Goal: Task Accomplishment & Management: Manage account settings

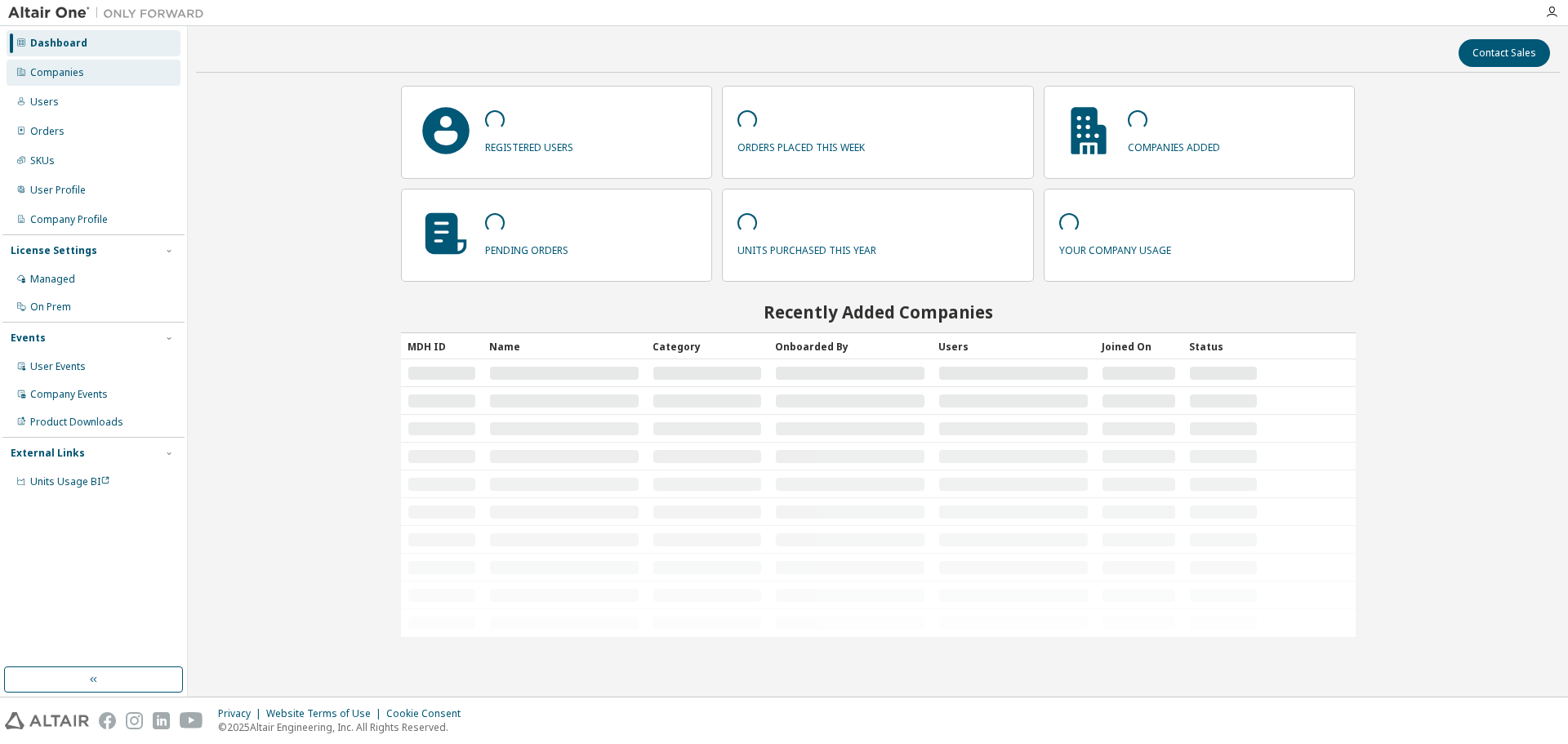
click at [111, 81] on div "Companies" at bounding box center [94, 72] width 174 height 26
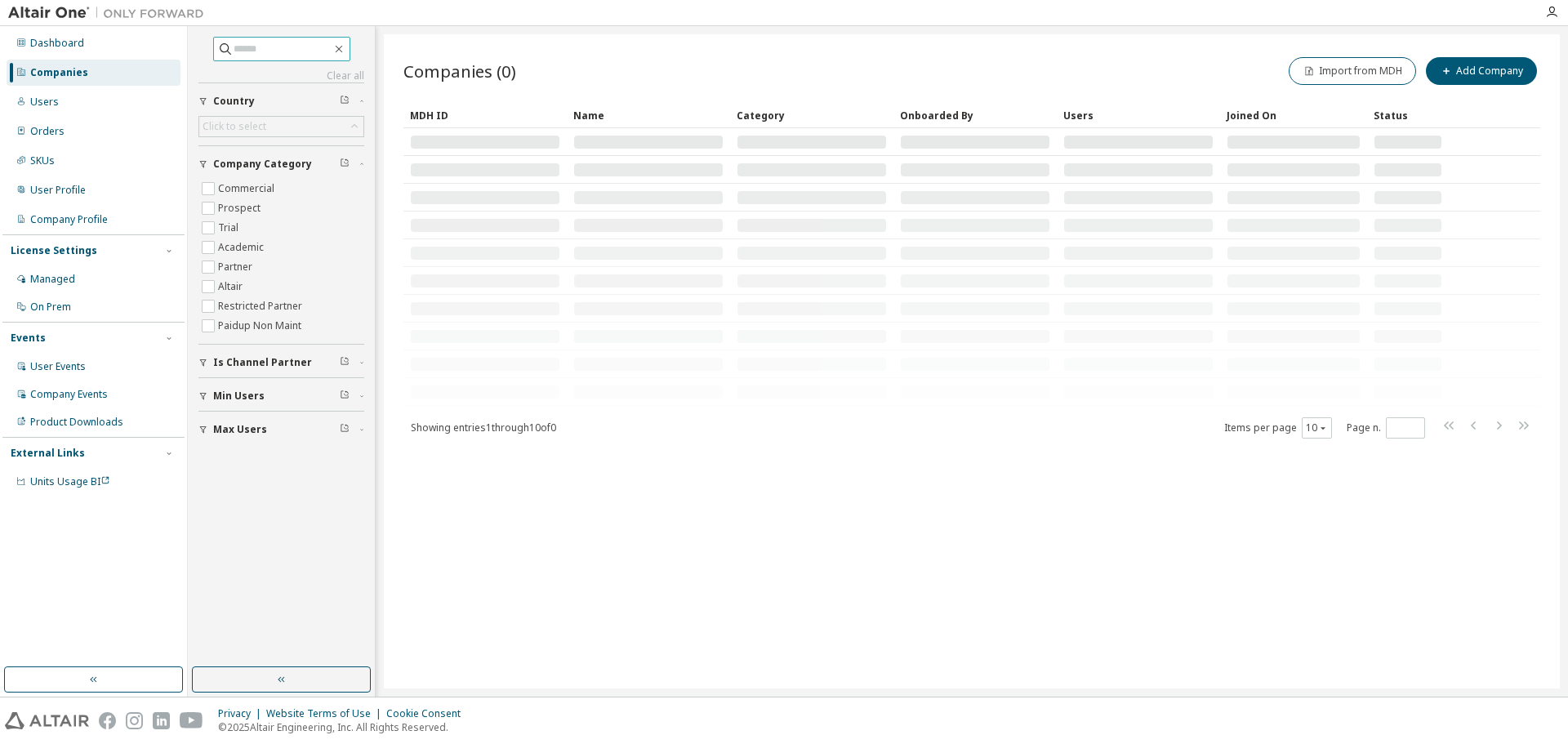
click at [245, 46] on input "text" at bounding box center [282, 49] width 98 height 17
paste input "**********"
type input "**********"
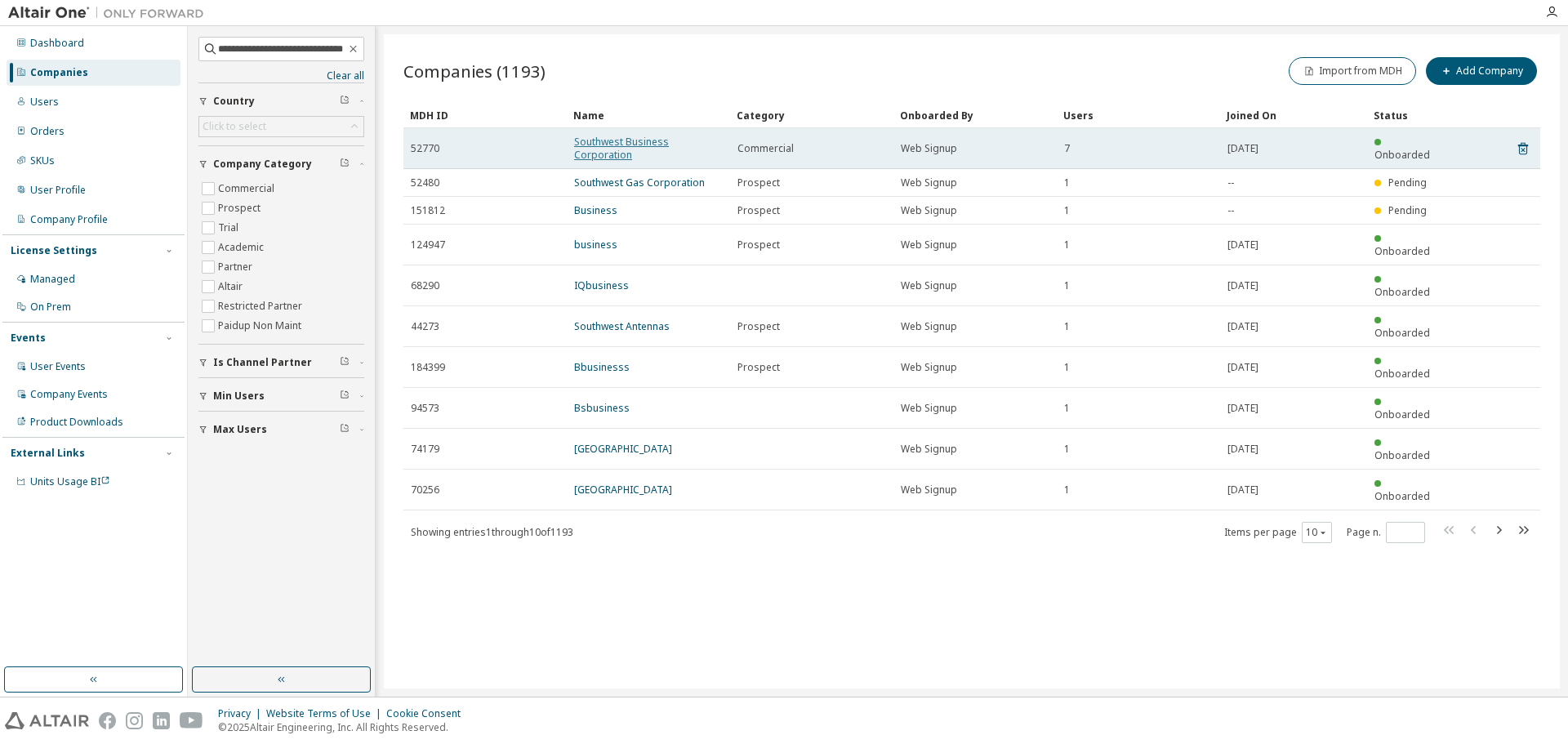
click at [639, 147] on link "Southwest Business Corporation" at bounding box center [621, 148] width 94 height 27
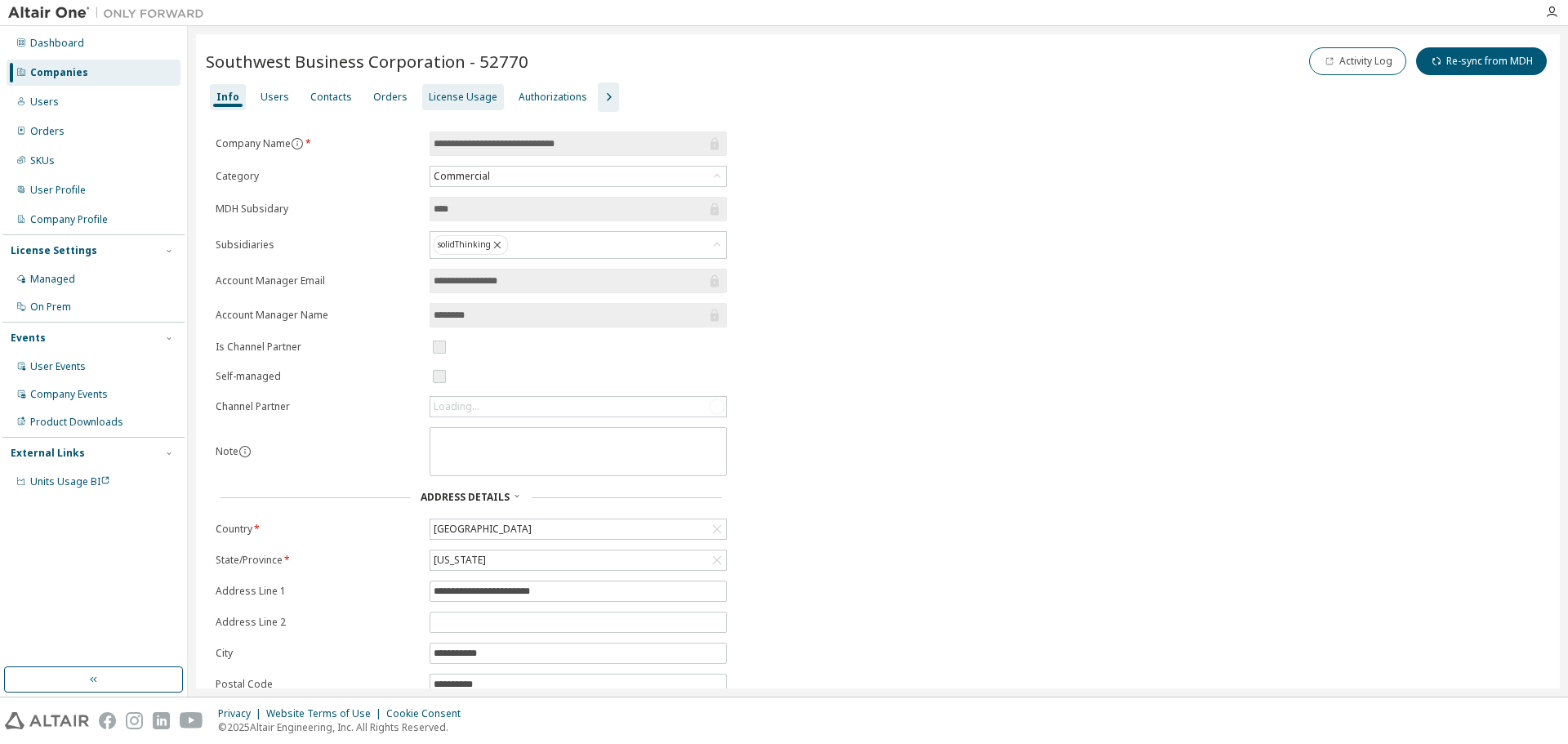
click at [467, 95] on div "License Usage" at bounding box center [463, 98] width 68 height 13
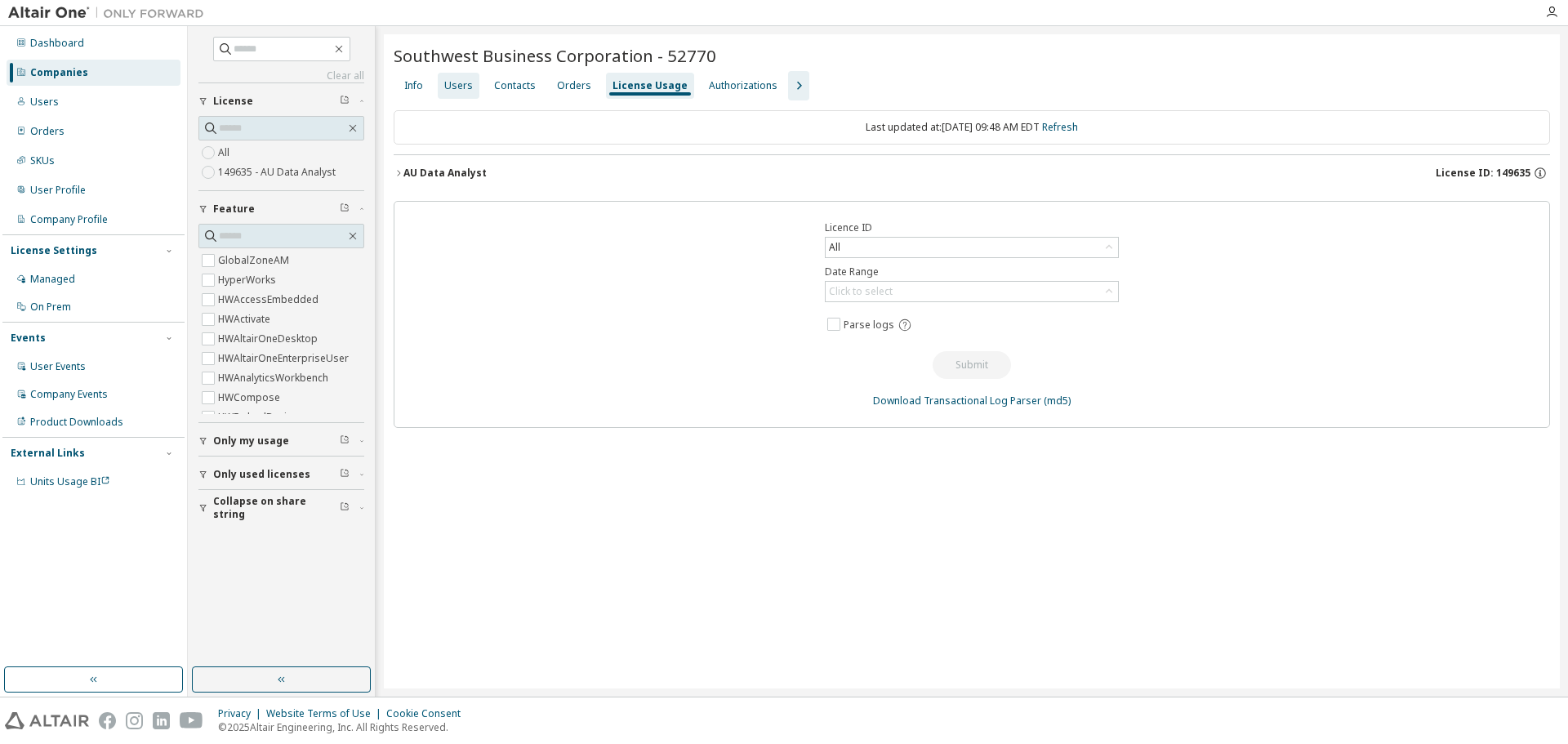
click at [455, 89] on div "Users" at bounding box center [458, 86] width 28 height 13
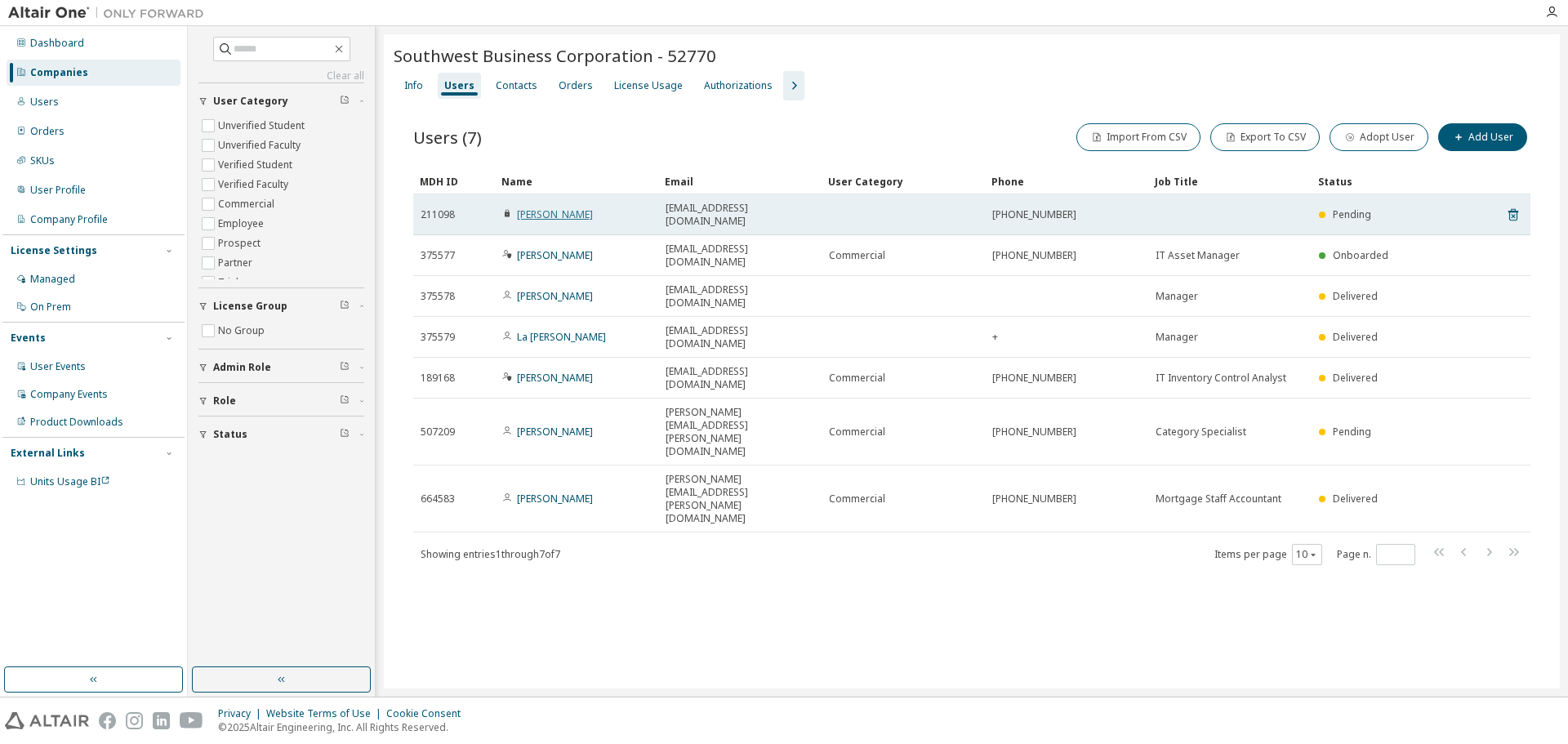
click at [549, 207] on link "[PERSON_NAME]" at bounding box center [554, 214] width 76 height 14
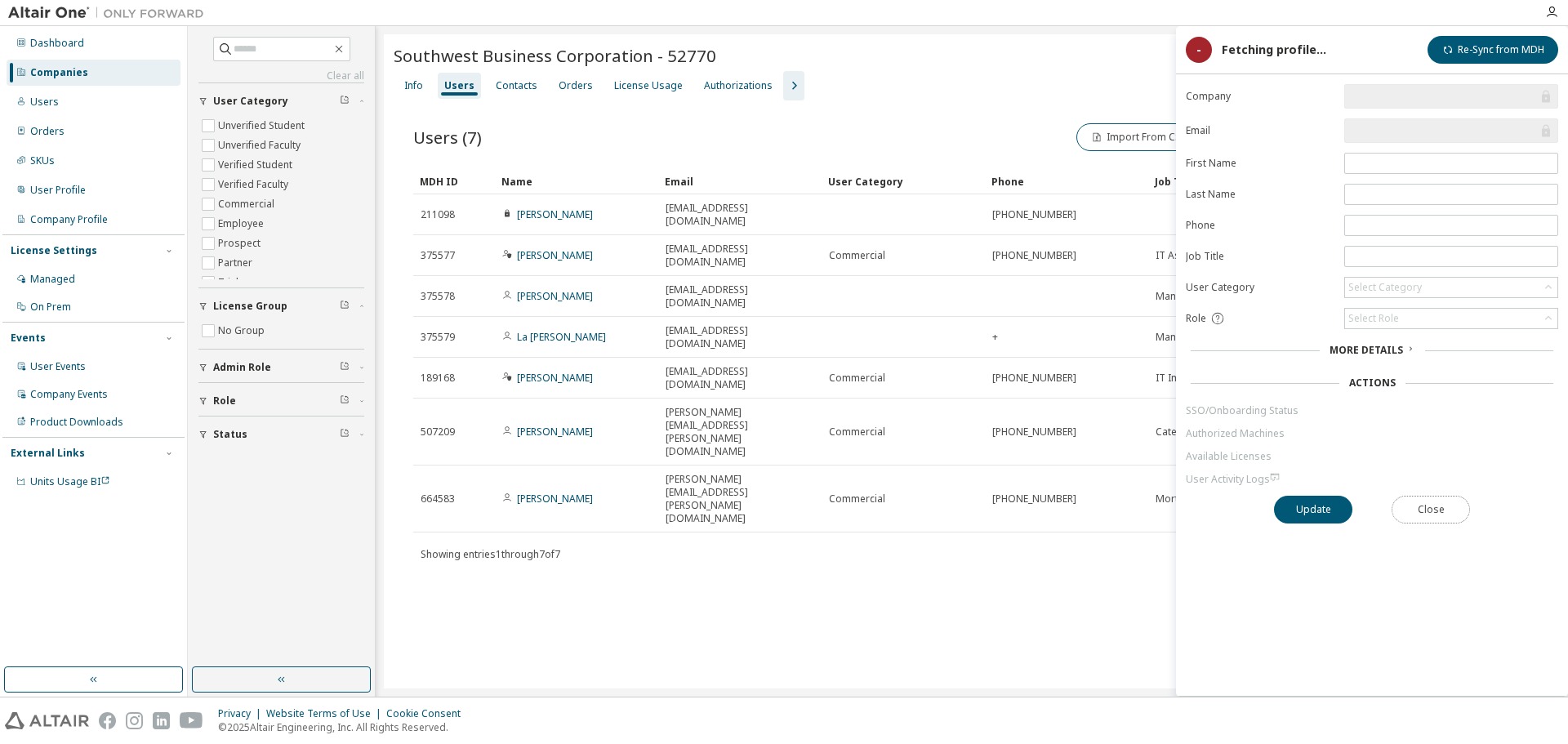
click at [1429, 500] on button "Close" at bounding box center [1431, 509] width 78 height 28
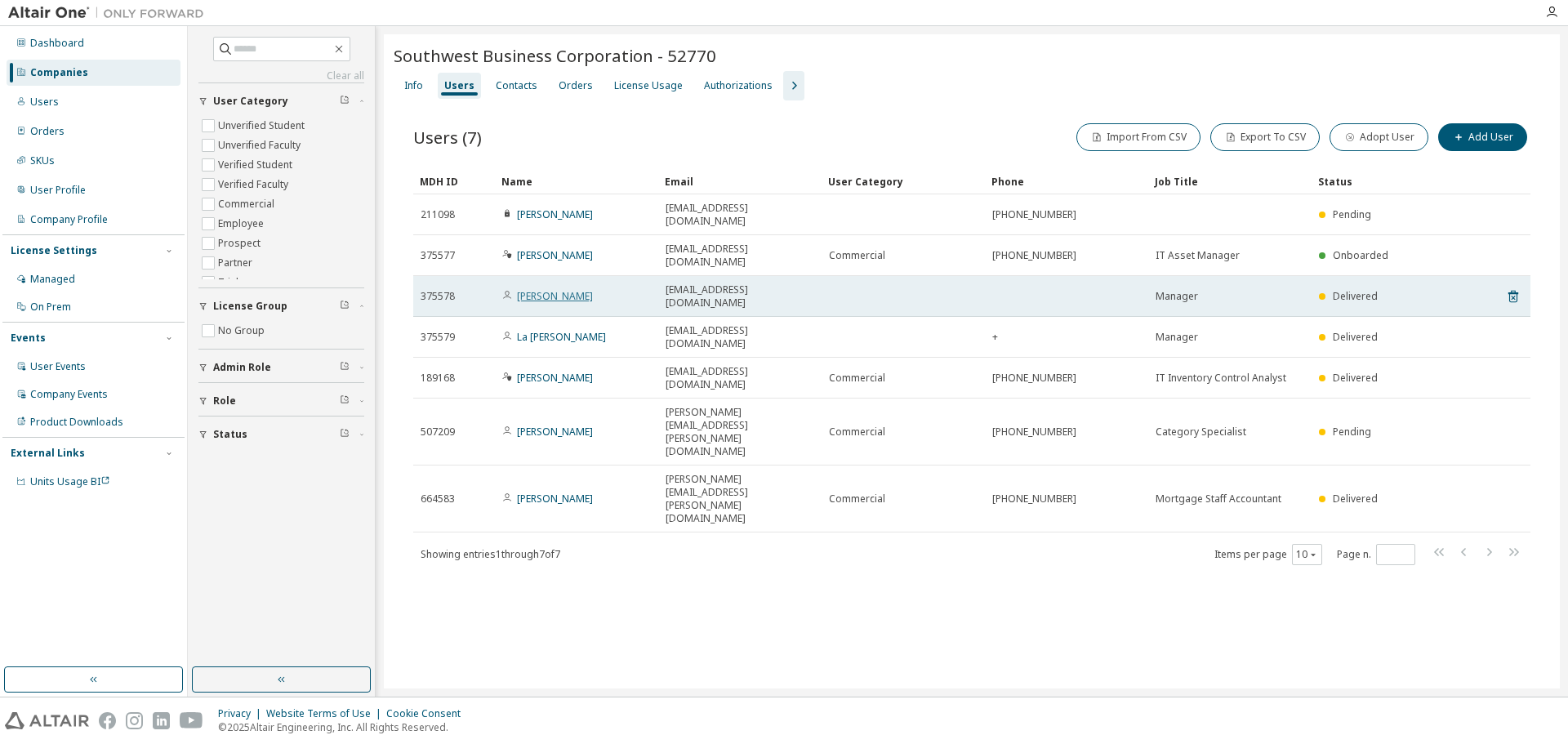
click at [554, 289] on link "[PERSON_NAME]" at bounding box center [554, 296] width 76 height 14
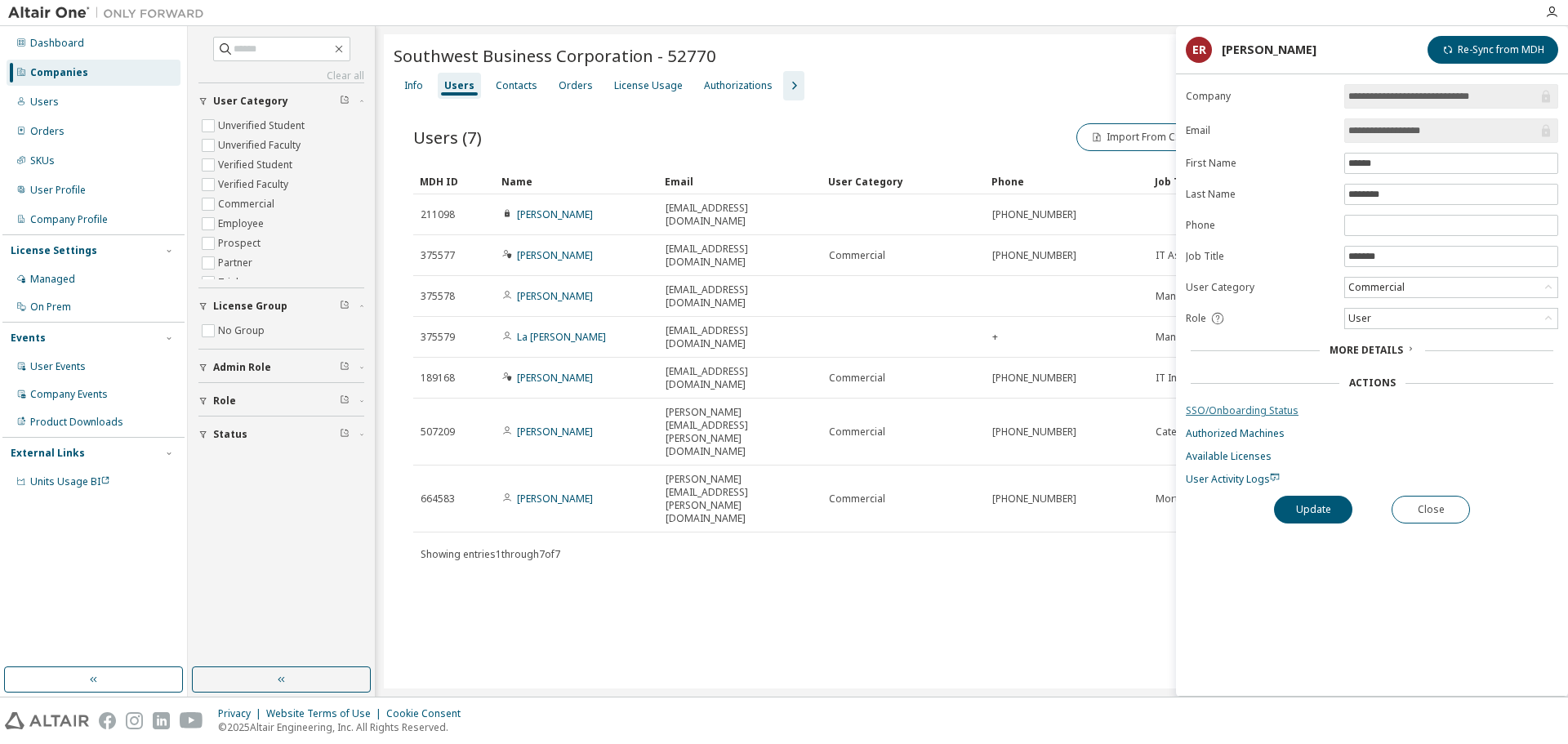
click at [1251, 409] on link "SSO/Onboarding Status" at bounding box center [1372, 411] width 372 height 13
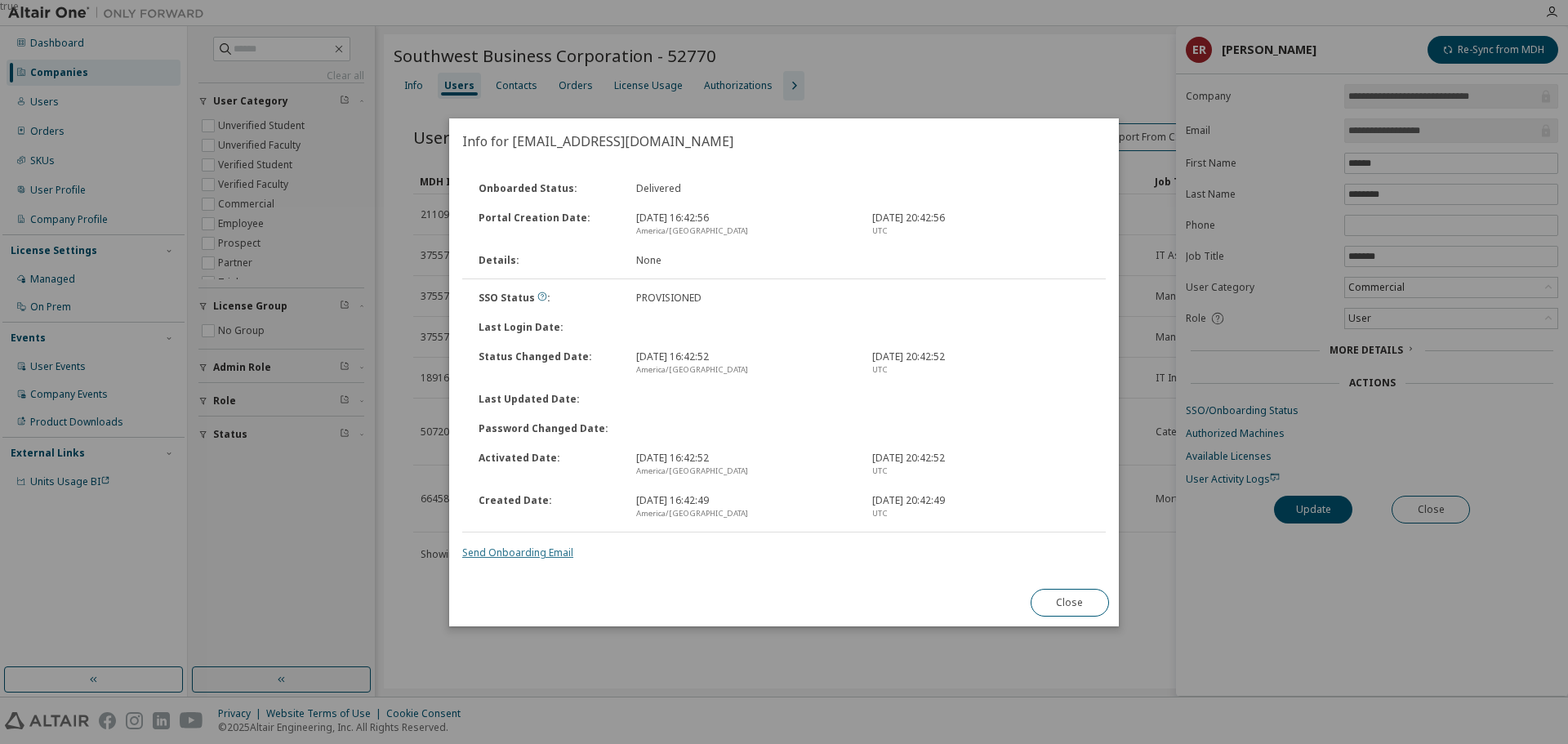
click at [523, 551] on link "Send Onboarding Email" at bounding box center [518, 552] width 111 height 14
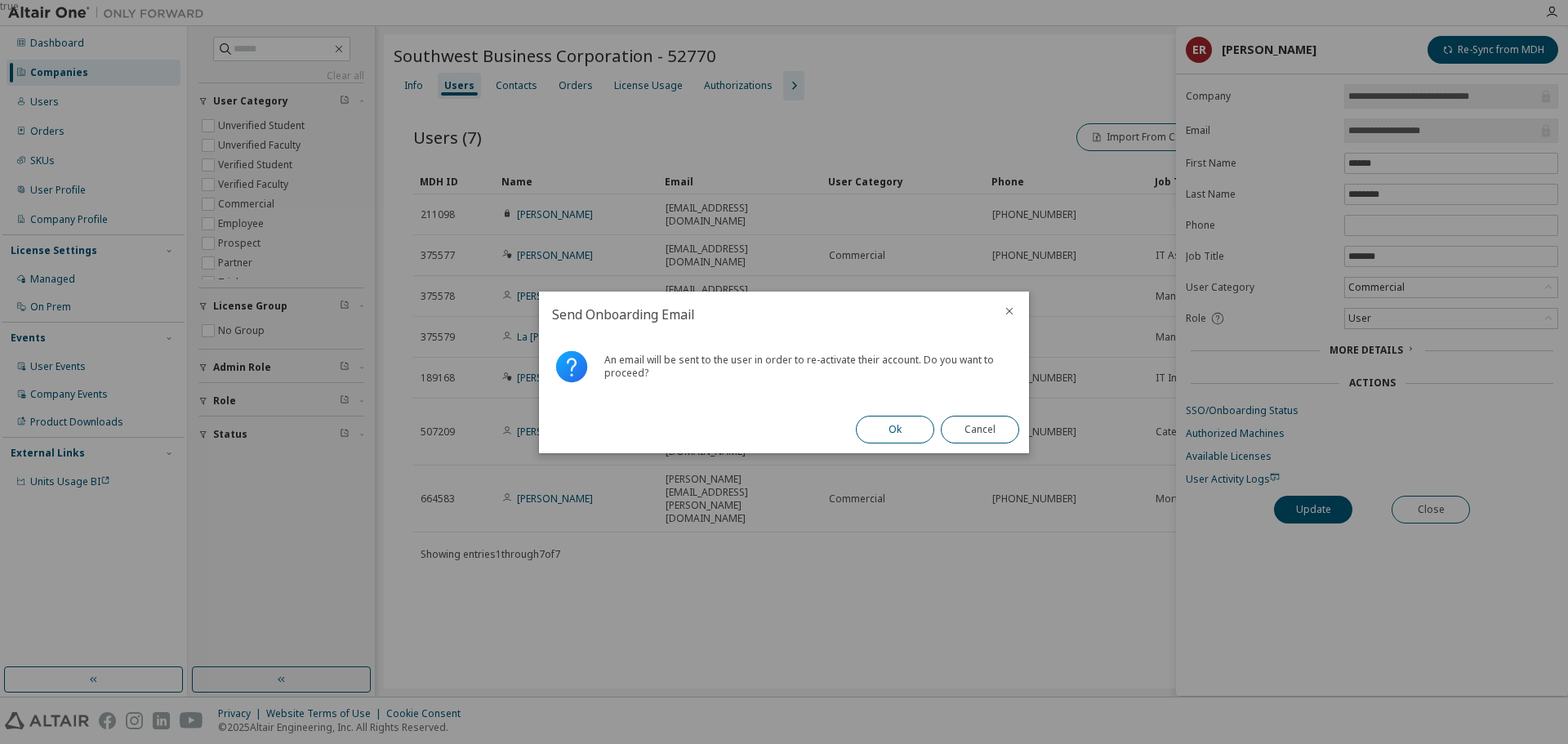
click at [903, 434] on button "Ok" at bounding box center [895, 429] width 78 height 28
click at [969, 433] on button "Cancel" at bounding box center [980, 429] width 78 height 28
click at [971, 434] on button "Close" at bounding box center [980, 429] width 78 height 28
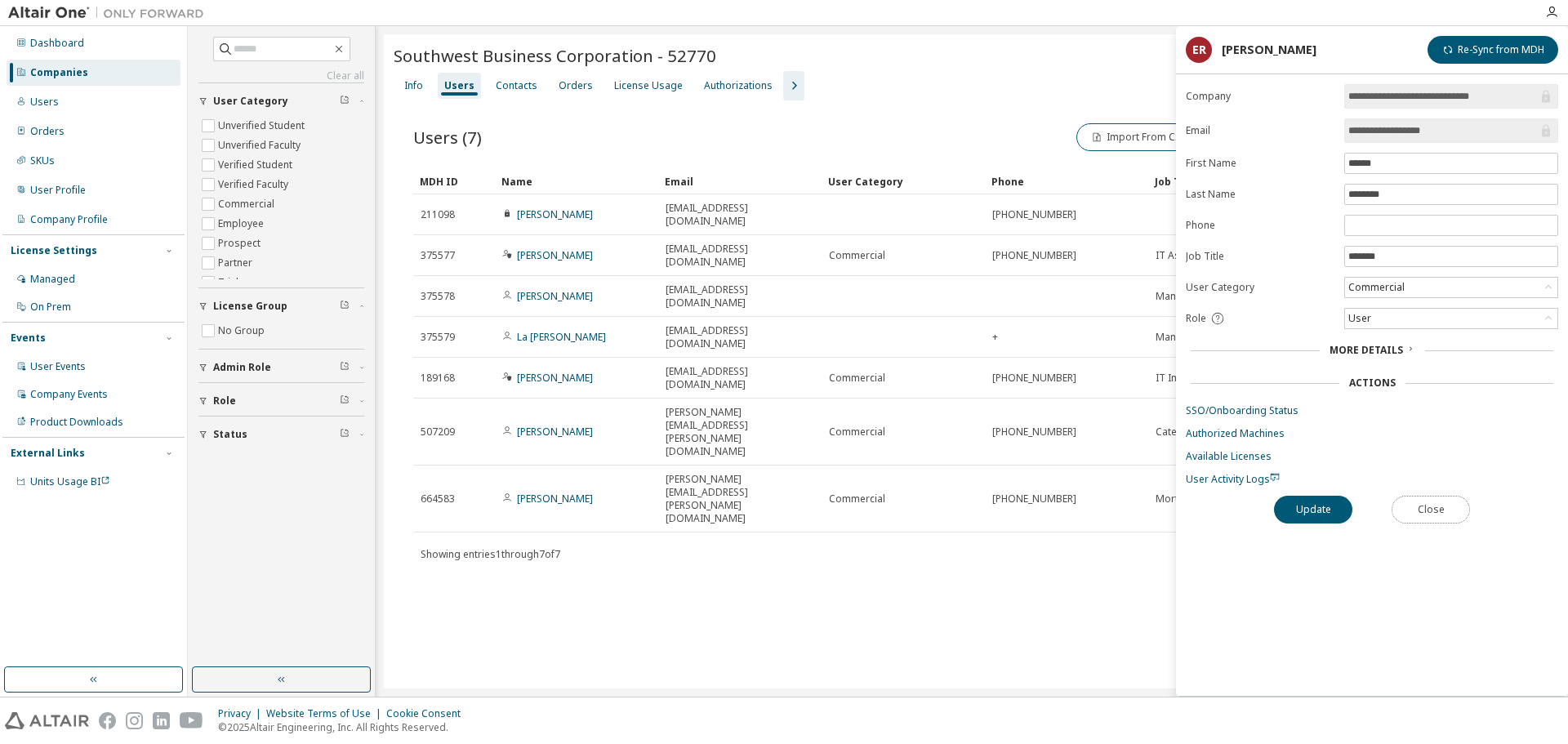
click at [1430, 512] on button "Close" at bounding box center [1431, 509] width 78 height 28
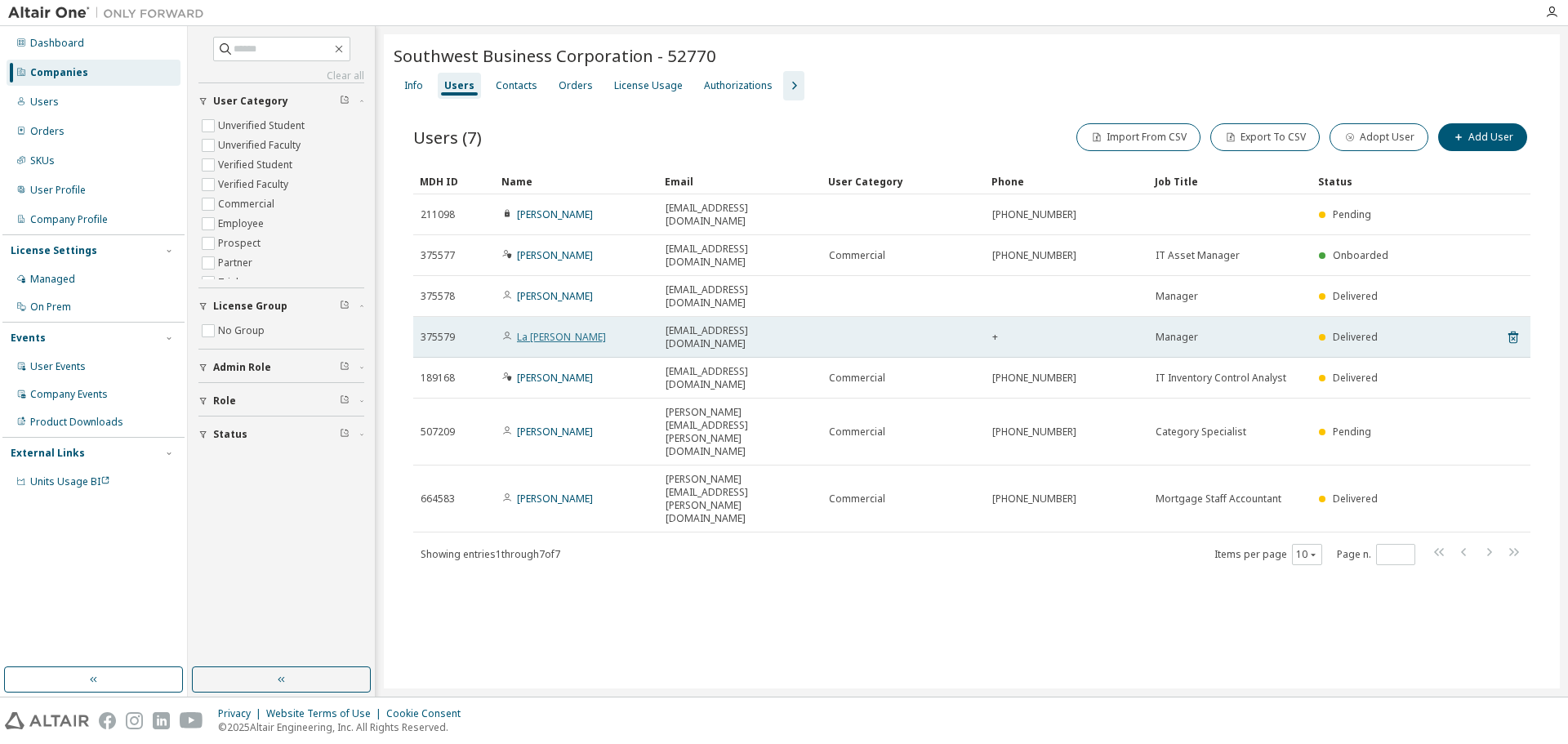
click at [523, 330] on link "La [PERSON_NAME]" at bounding box center [561, 337] width 89 height 14
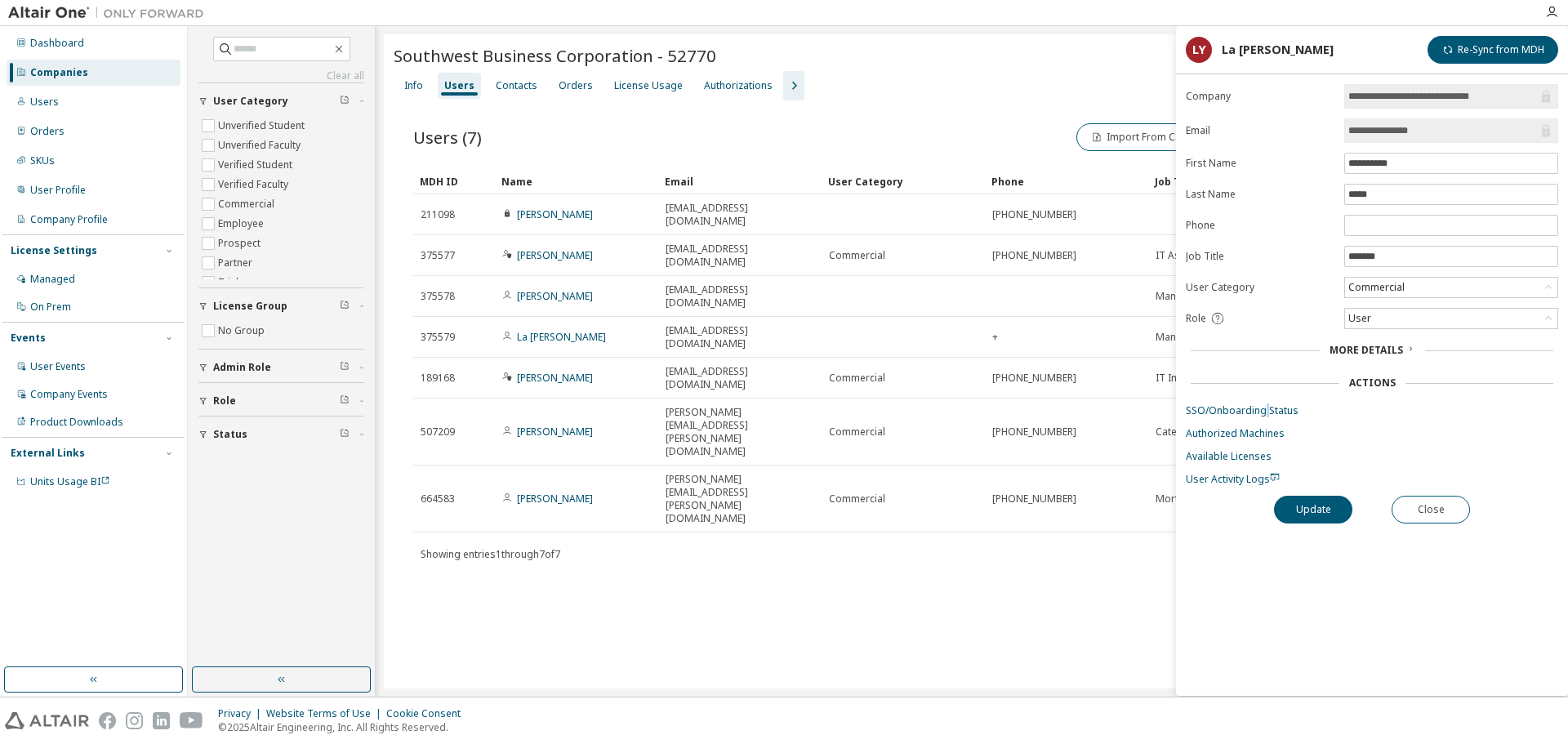
click at [1266, 418] on form "**********" at bounding box center [1372, 285] width 372 height 402
click at [1250, 413] on link "SSO/Onboarding Status" at bounding box center [1372, 411] width 372 height 13
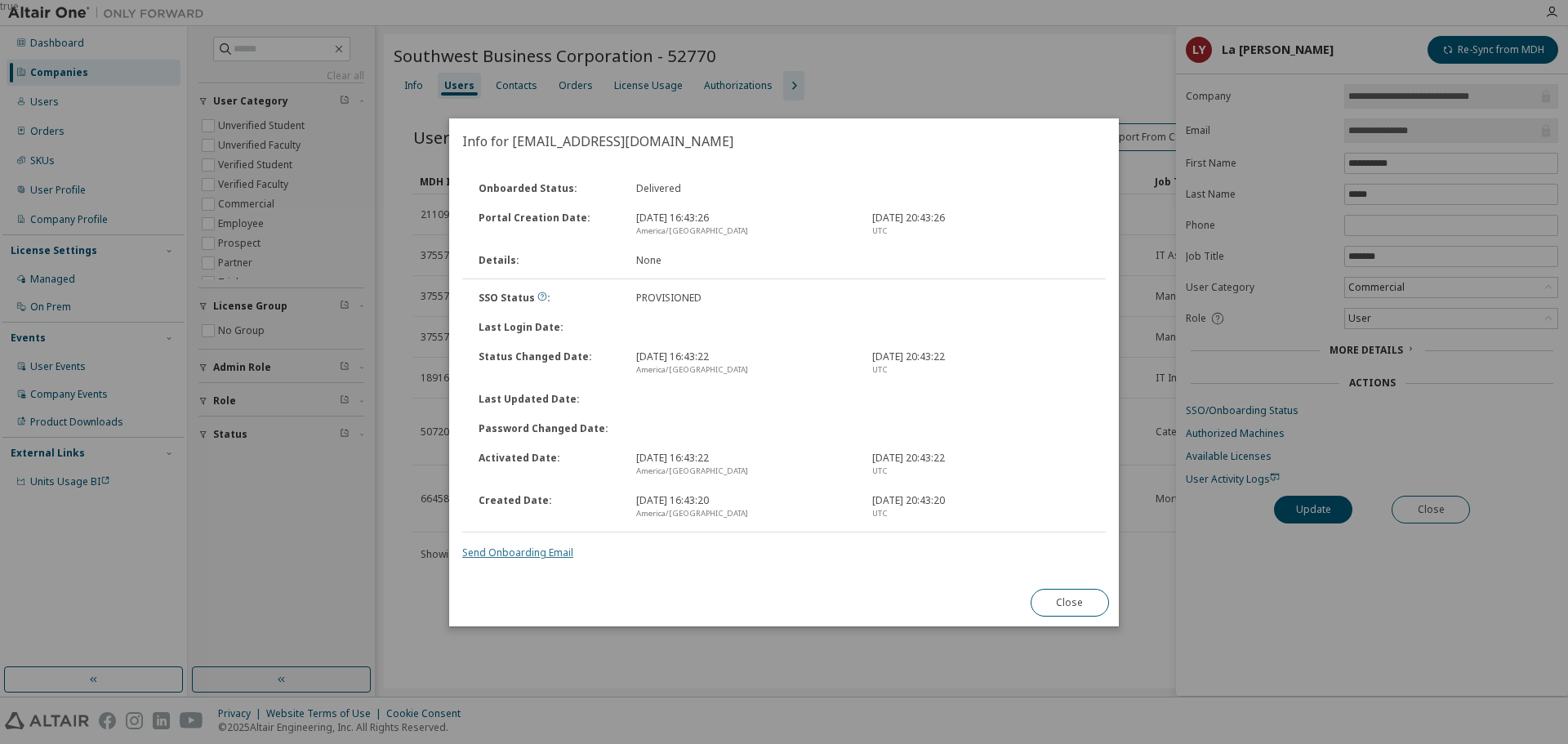
click at [524, 551] on link "Send Onboarding Email" at bounding box center [518, 552] width 111 height 14
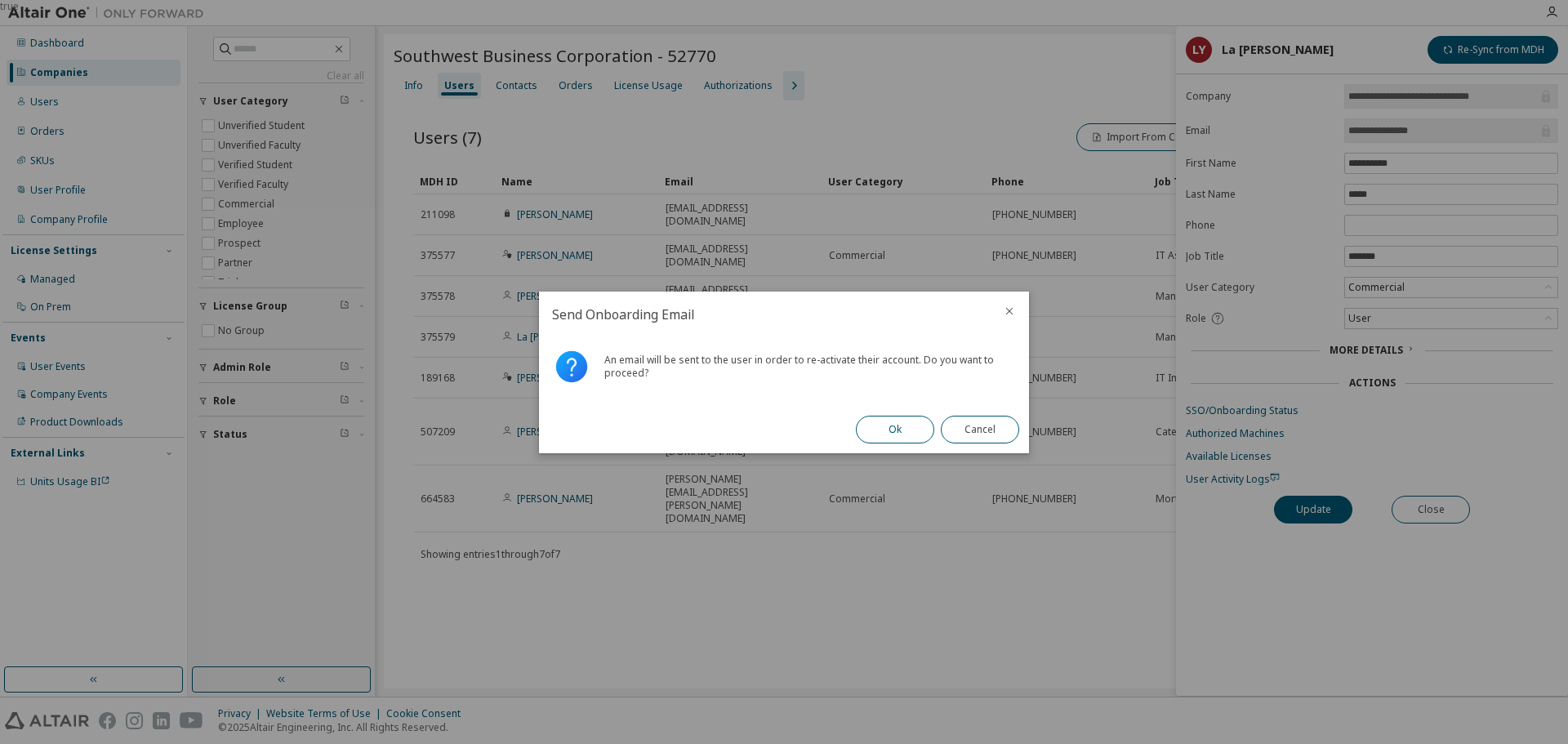
click at [865, 439] on button "Ok" at bounding box center [895, 429] width 78 height 28
click at [973, 433] on button "Close" at bounding box center [980, 429] width 78 height 28
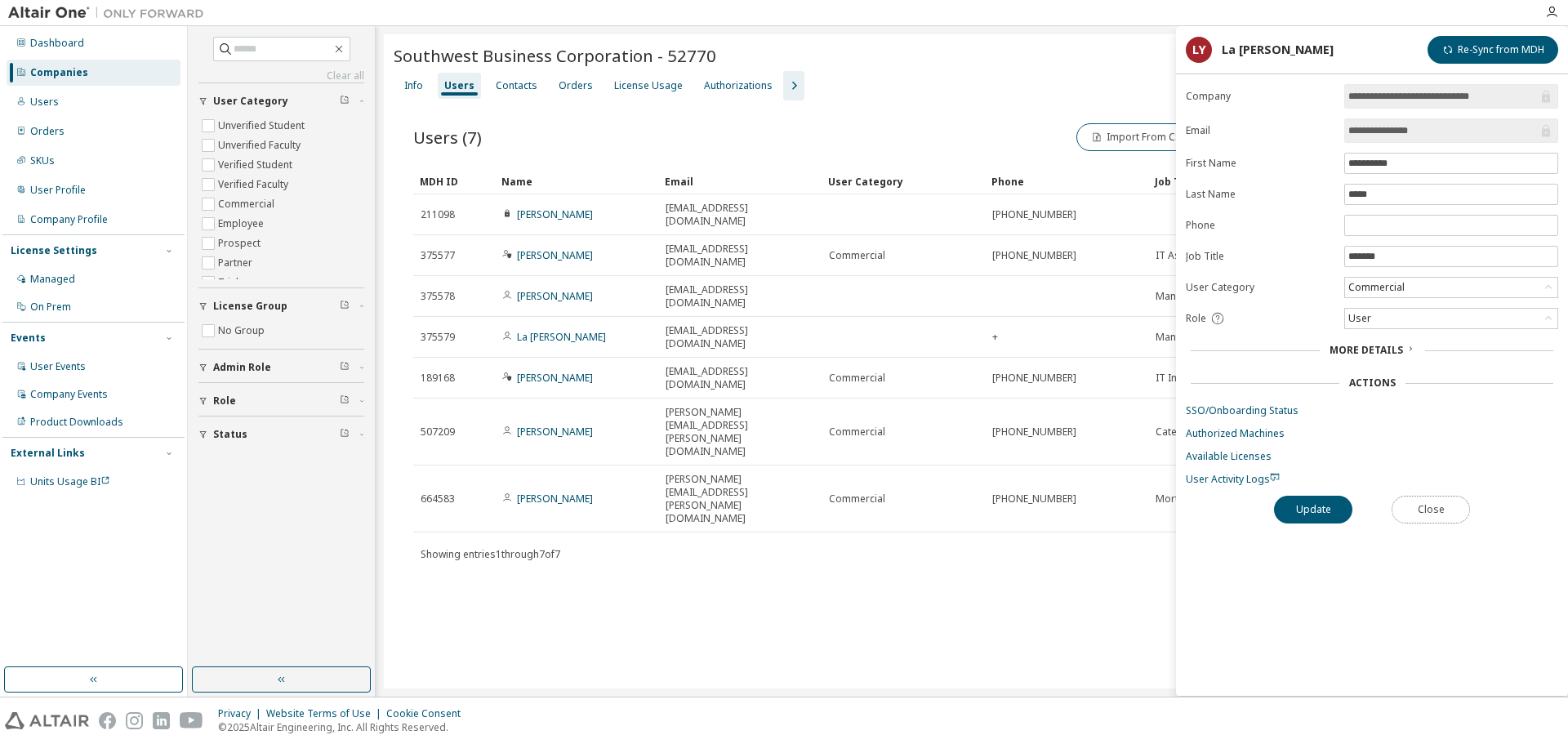
click at [1448, 512] on button "Close" at bounding box center [1431, 509] width 78 height 28
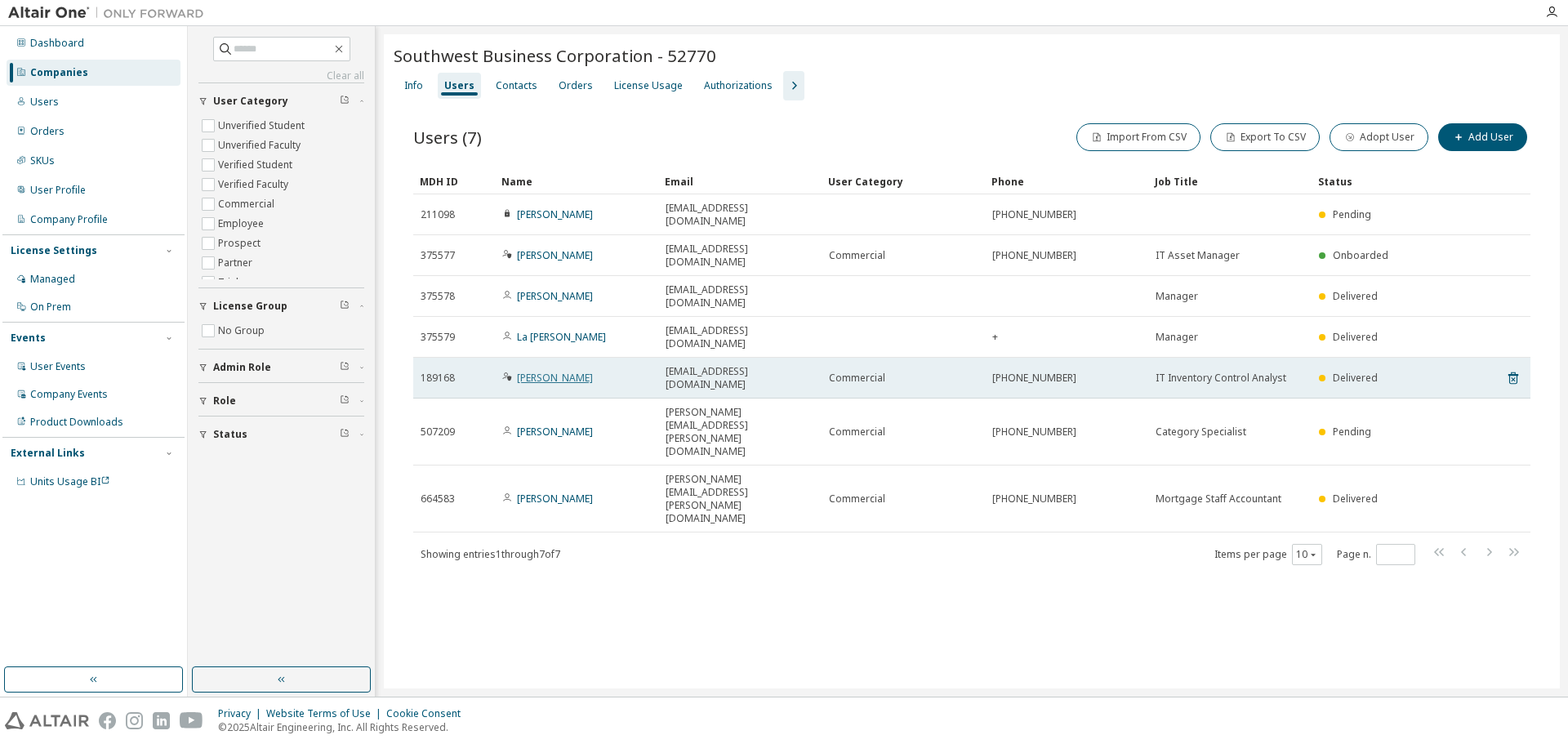
click at [539, 371] on link "[PERSON_NAME]" at bounding box center [554, 377] width 76 height 14
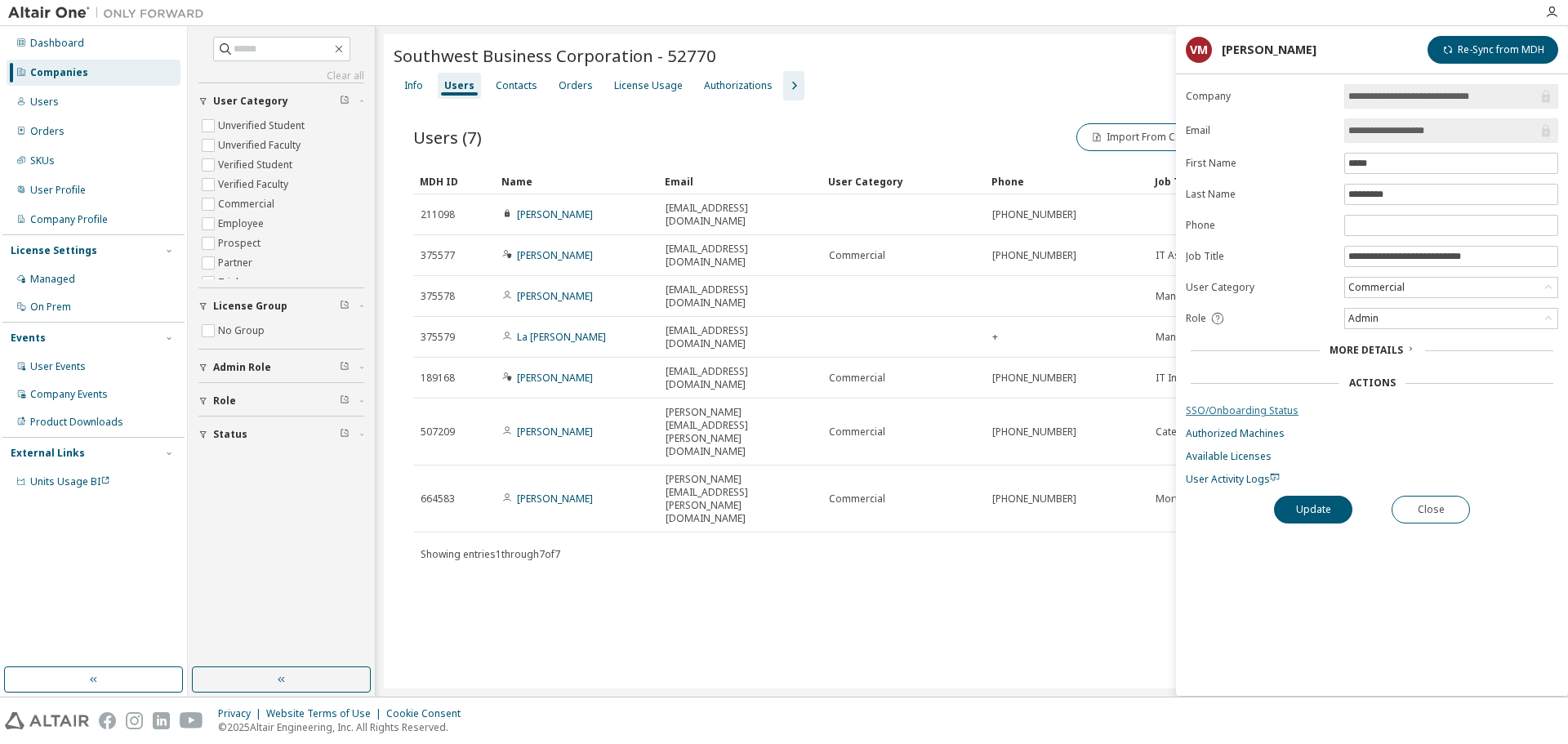
click at [1216, 411] on link "SSO/Onboarding Status" at bounding box center [1372, 411] width 372 height 13
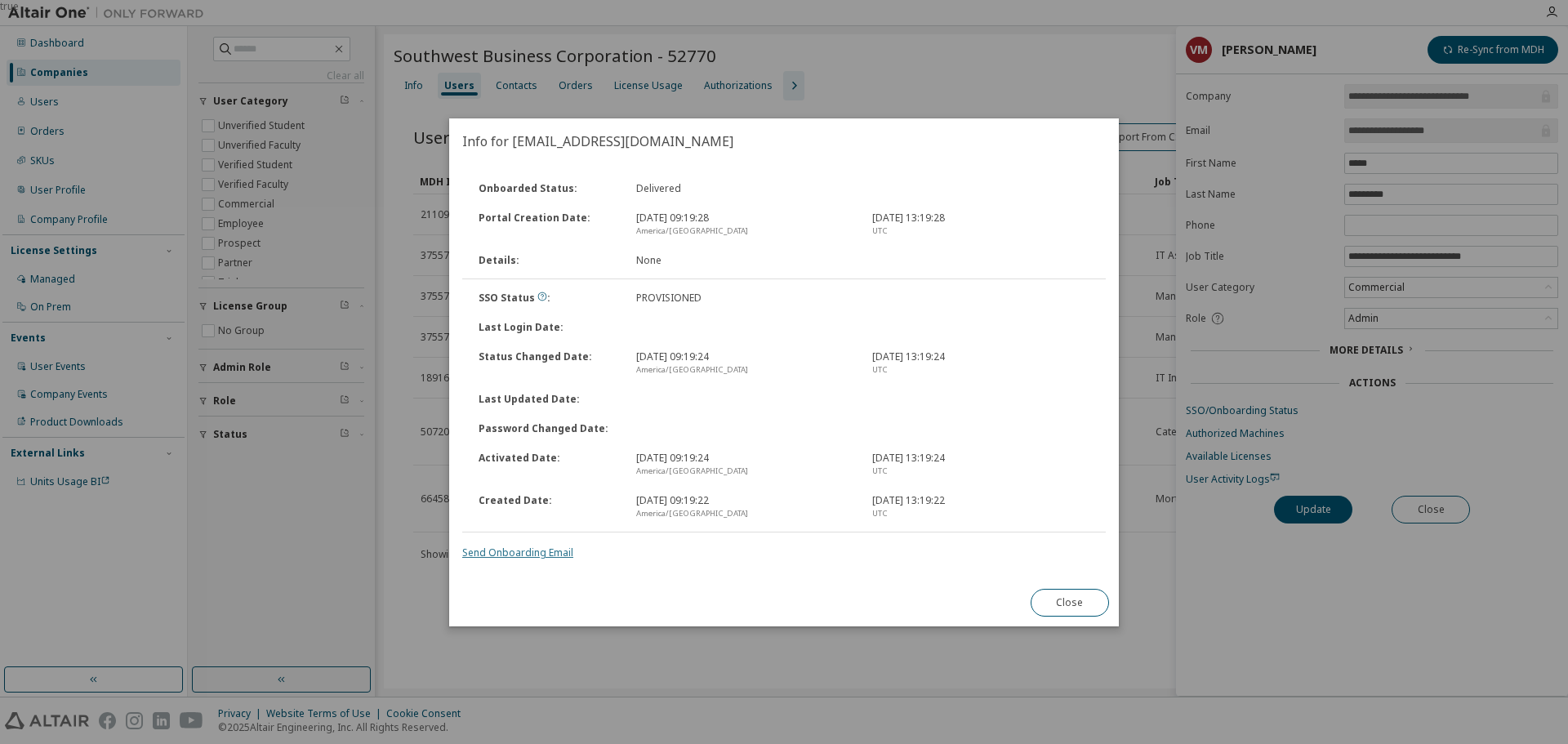
click at [546, 552] on link "Send Onboarding Email" at bounding box center [518, 552] width 111 height 14
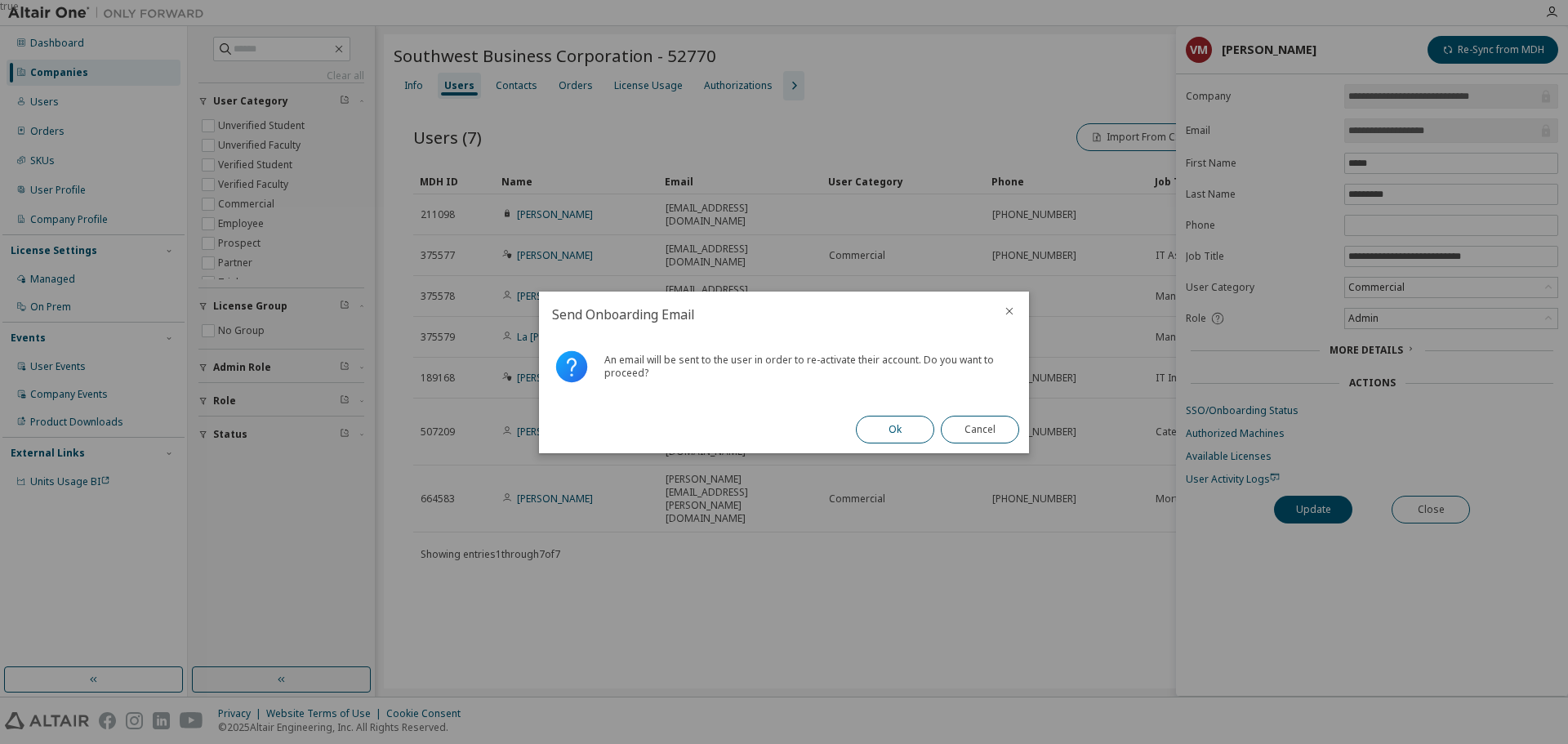
click at [909, 436] on button "Ok" at bounding box center [895, 429] width 78 height 28
click at [974, 436] on button "Close" at bounding box center [980, 429] width 78 height 28
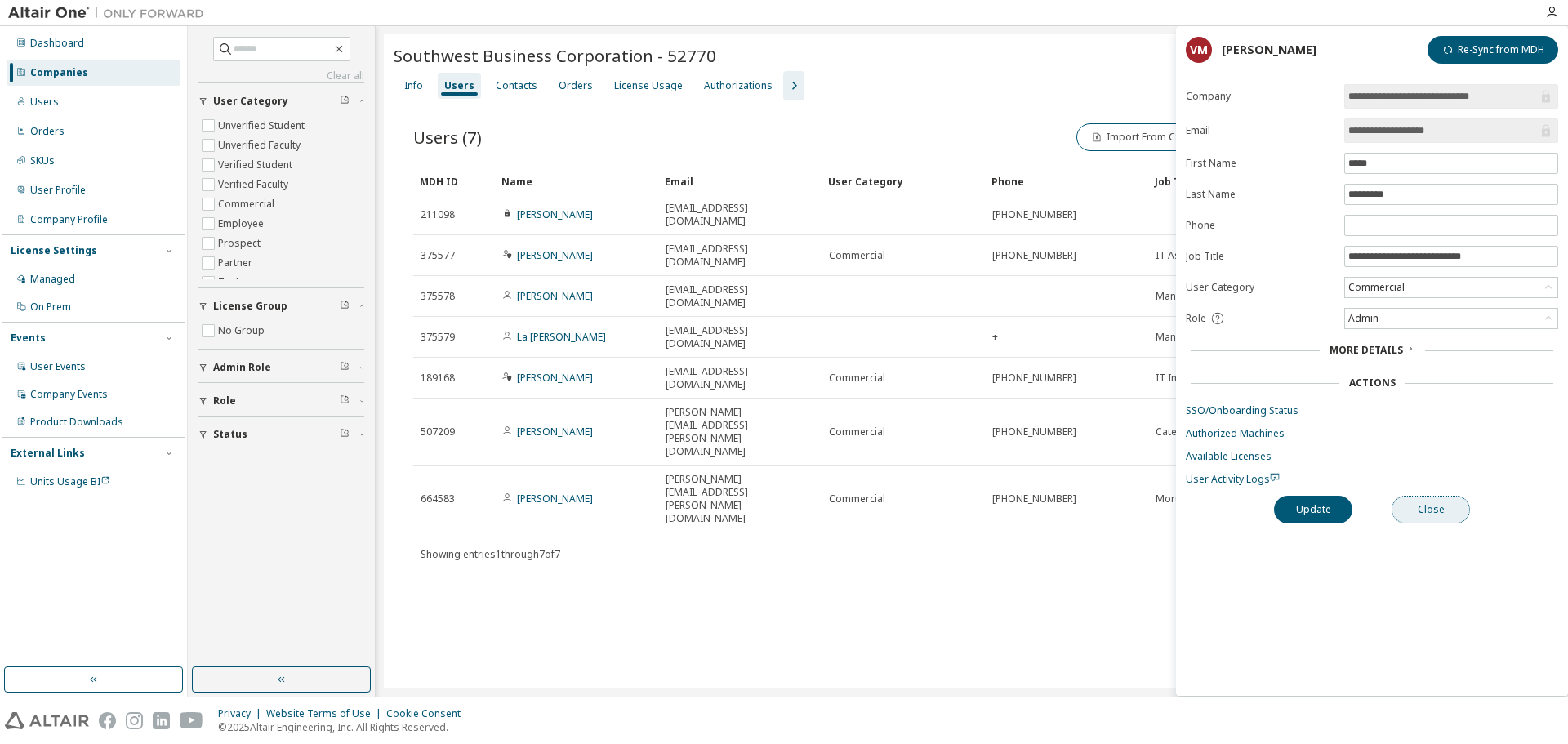
click at [1448, 508] on button "Close" at bounding box center [1431, 509] width 78 height 28
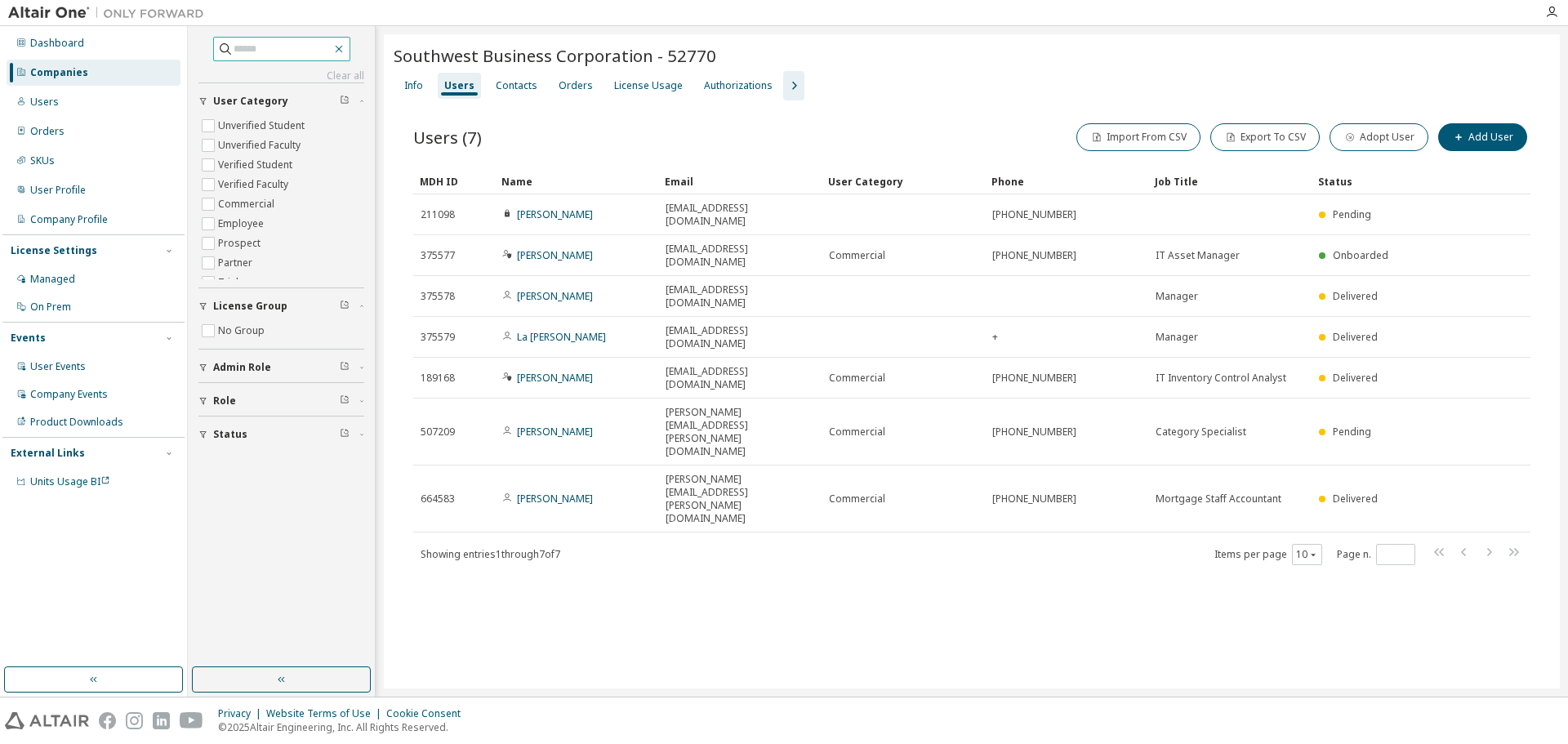
click at [346, 49] on icon "button" at bounding box center [339, 49] width 13 height 13
click at [346, 45] on icon "button" at bounding box center [339, 49] width 13 height 13
click at [114, 102] on div "Users" at bounding box center [94, 102] width 174 height 26
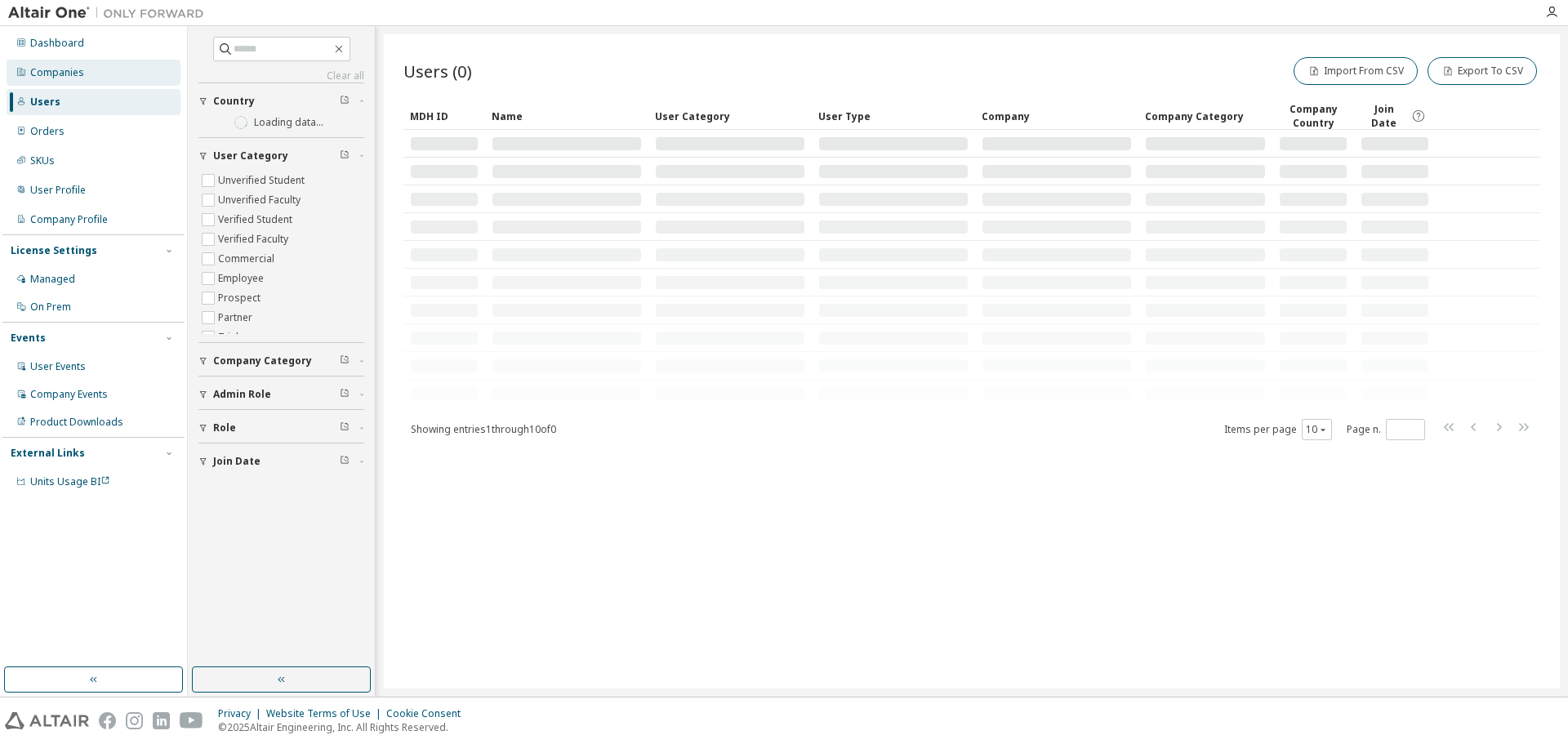
click at [129, 69] on div "Companies" at bounding box center [94, 72] width 174 height 26
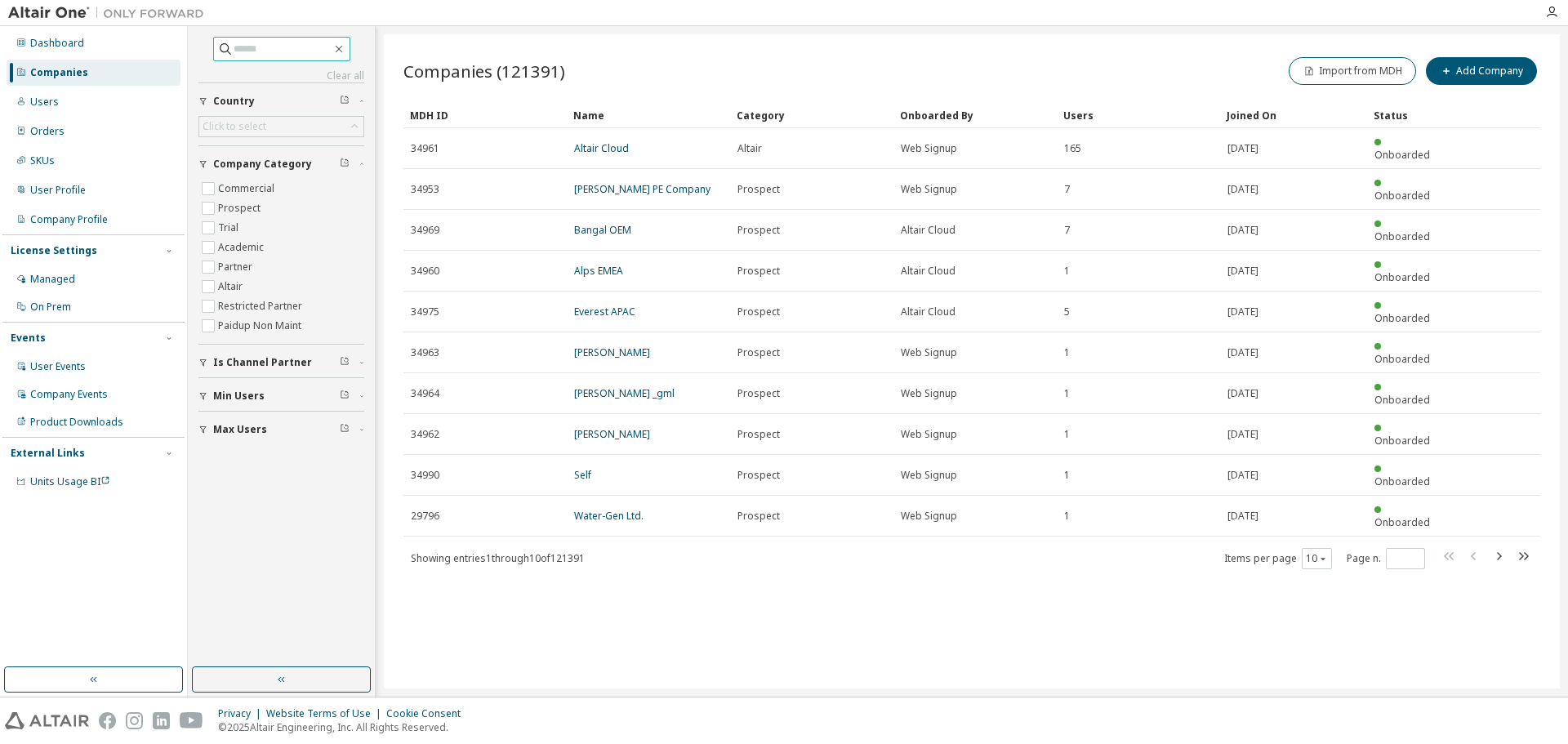
click at [243, 45] on input "text" at bounding box center [282, 49] width 98 height 17
paste input "**********"
type input "**********"
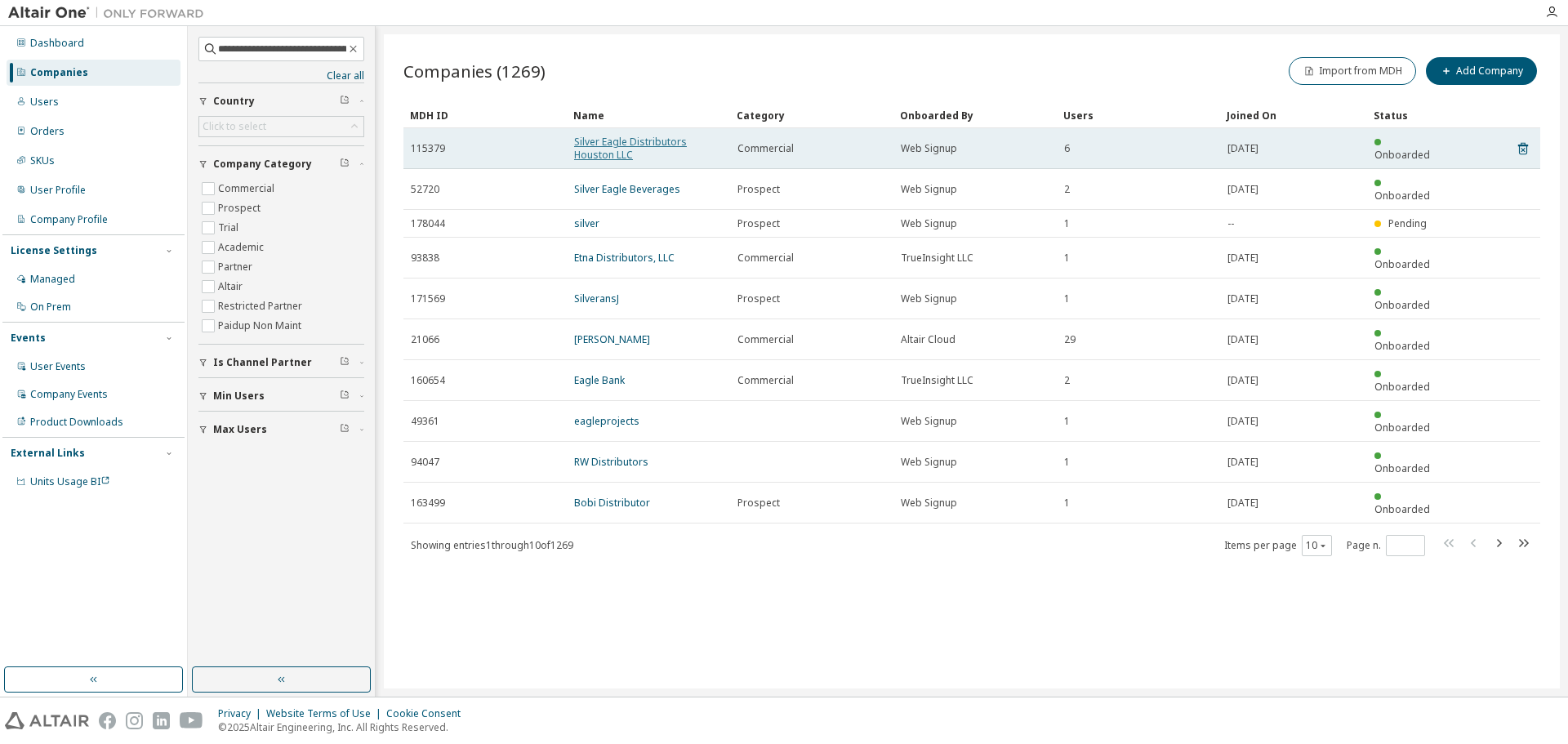
click at [586, 137] on link "Silver Eagle Distributors Houston LLC" at bounding box center [630, 148] width 113 height 27
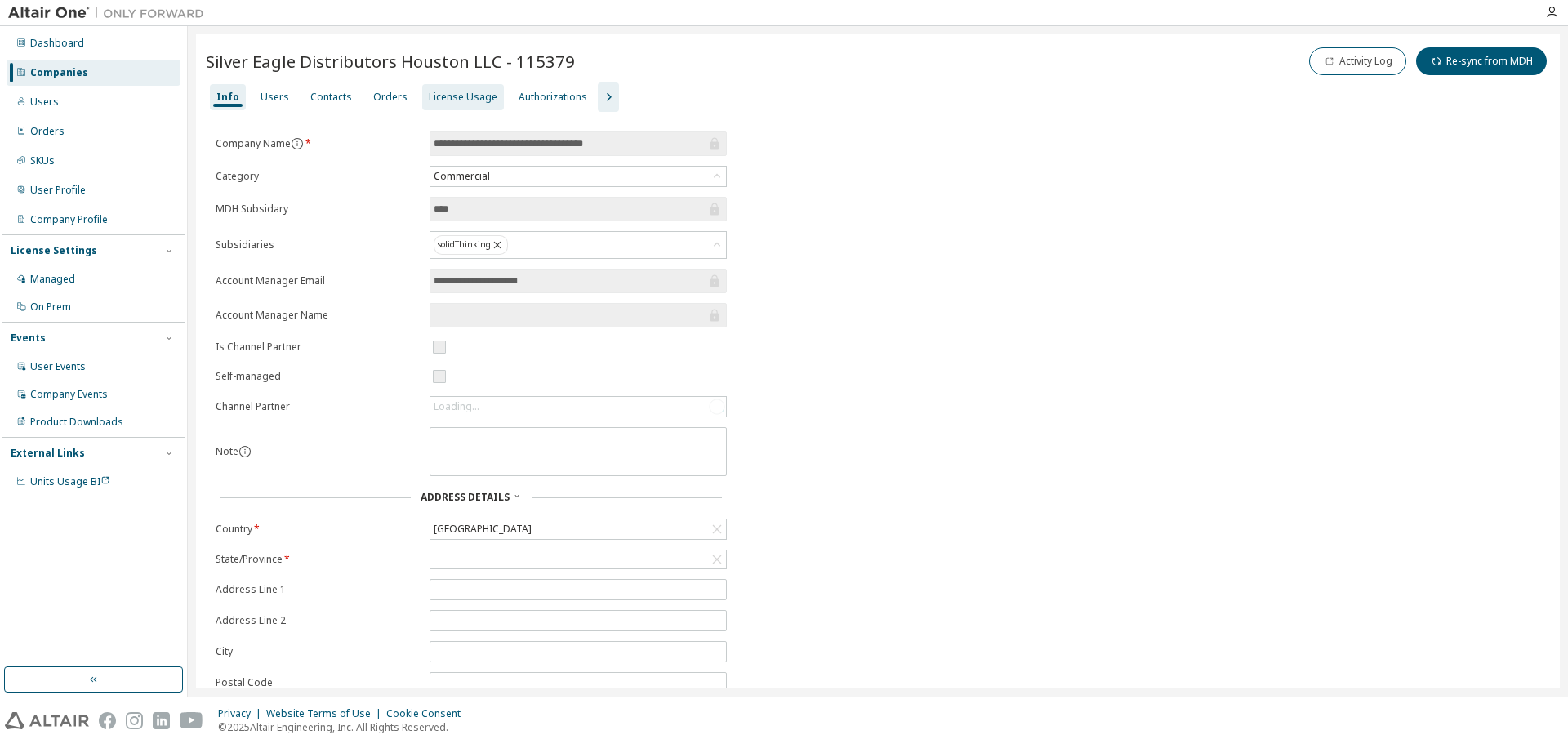
click at [462, 100] on div "License Usage" at bounding box center [463, 98] width 68 height 13
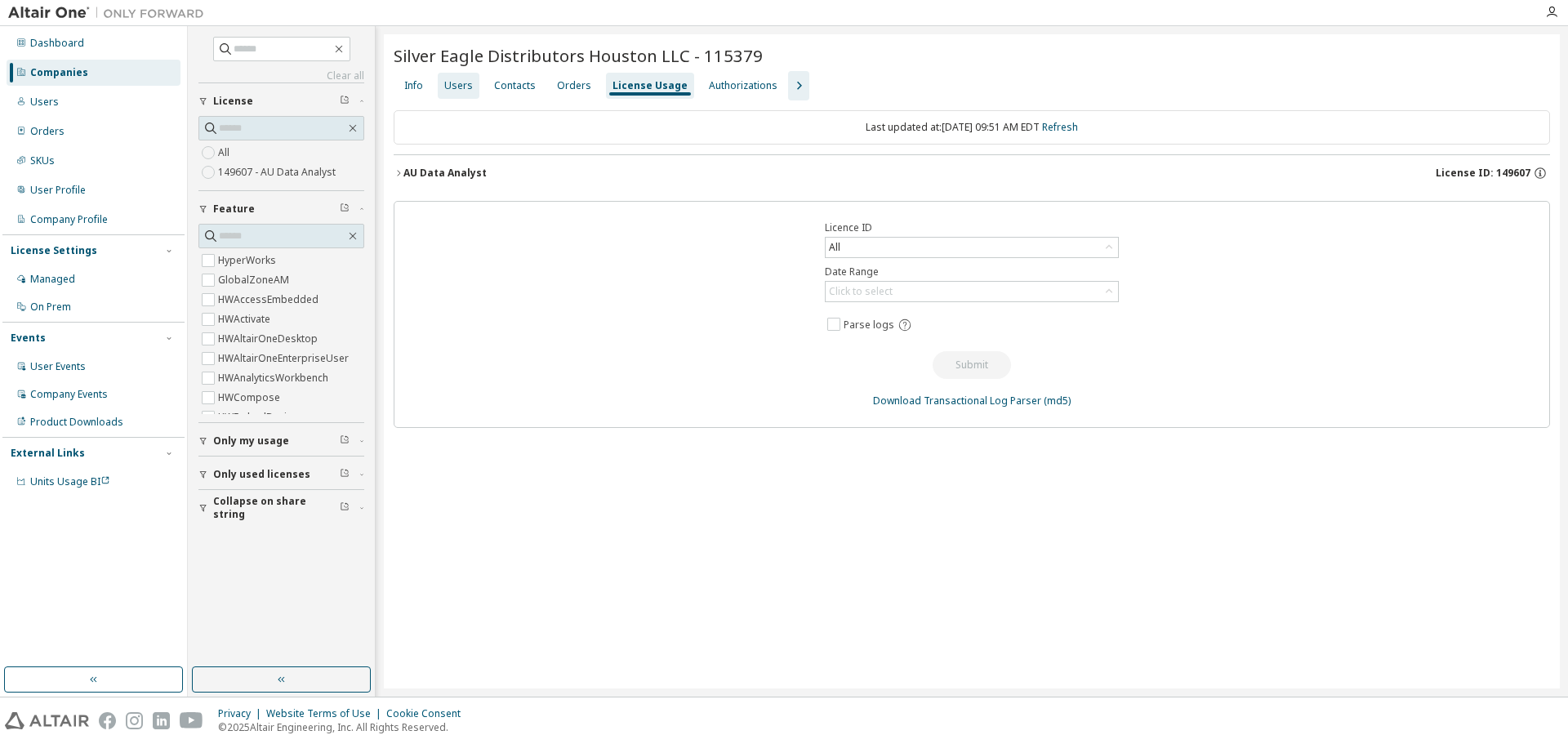
click at [460, 88] on div "Users" at bounding box center [458, 86] width 28 height 13
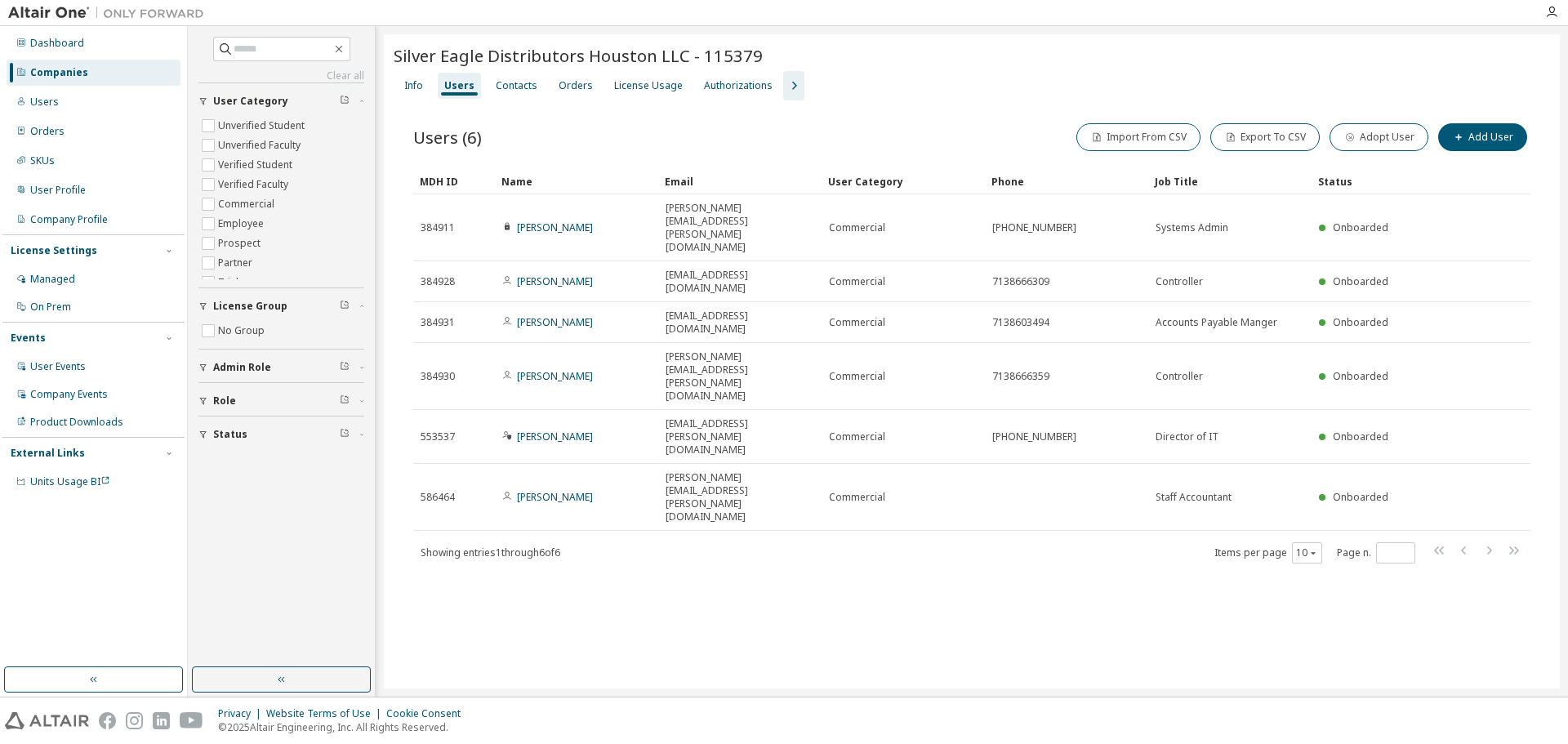
drag, startPoint x: 85, startPoint y: 102, endPoint x: 98, endPoint y: 80, distance: 25.6
click at [87, 99] on div "Users" at bounding box center [94, 102] width 174 height 26
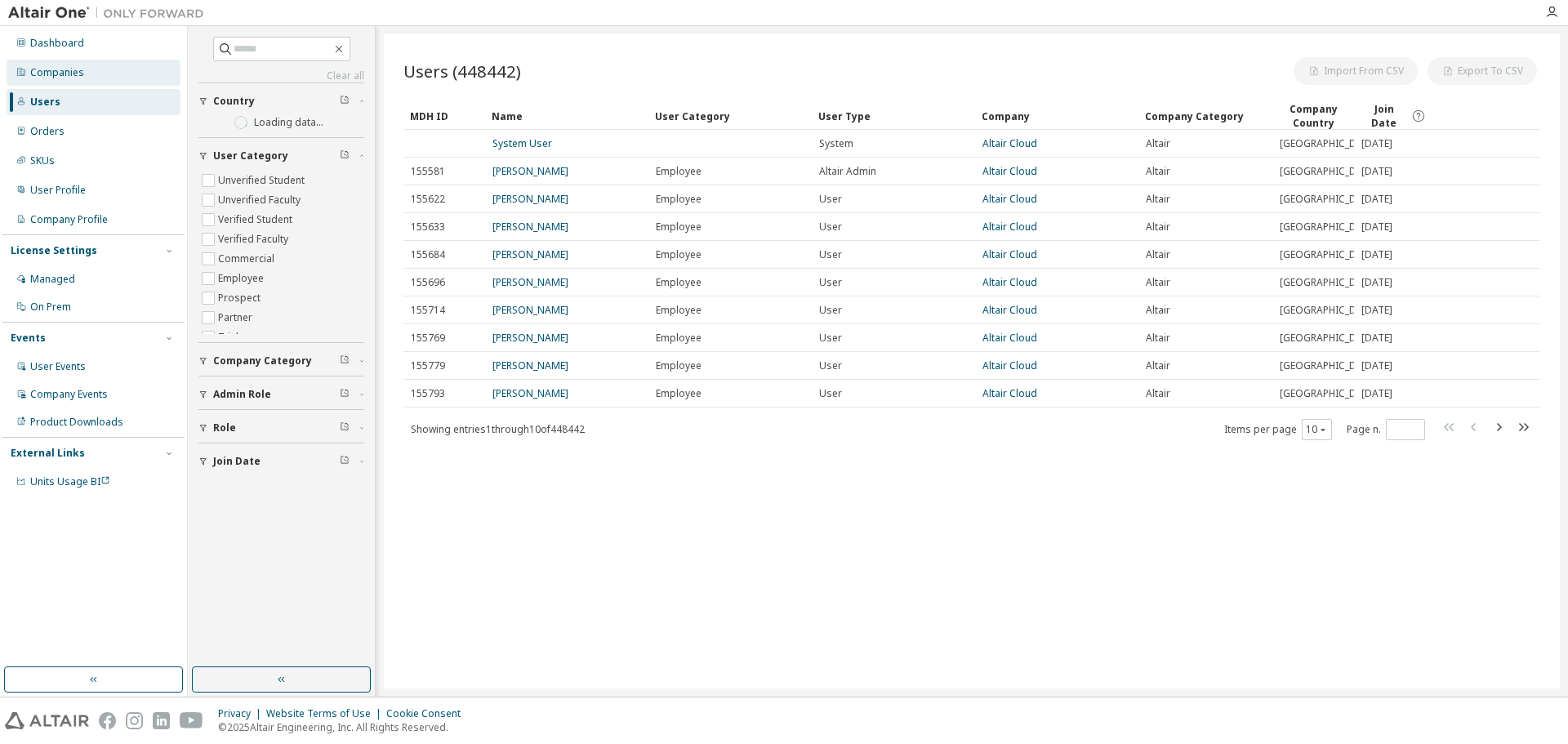
drag, startPoint x: 100, startPoint y: 68, endPoint x: 108, endPoint y: 63, distance: 9.4
click at [101, 68] on div "Companies" at bounding box center [94, 72] width 174 height 26
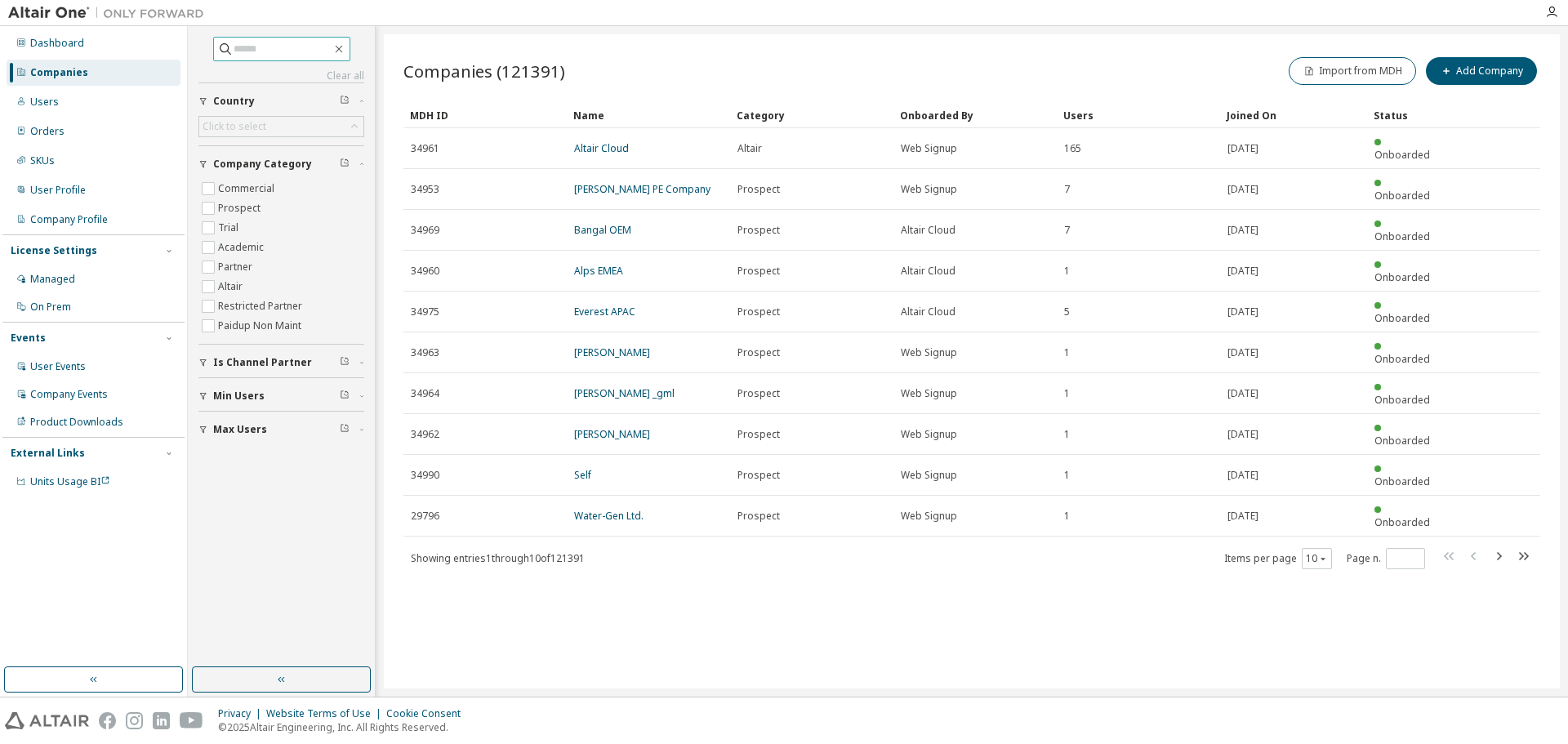
click at [245, 54] on input "text" at bounding box center [282, 49] width 98 height 17
paste input "**********"
type input "**********"
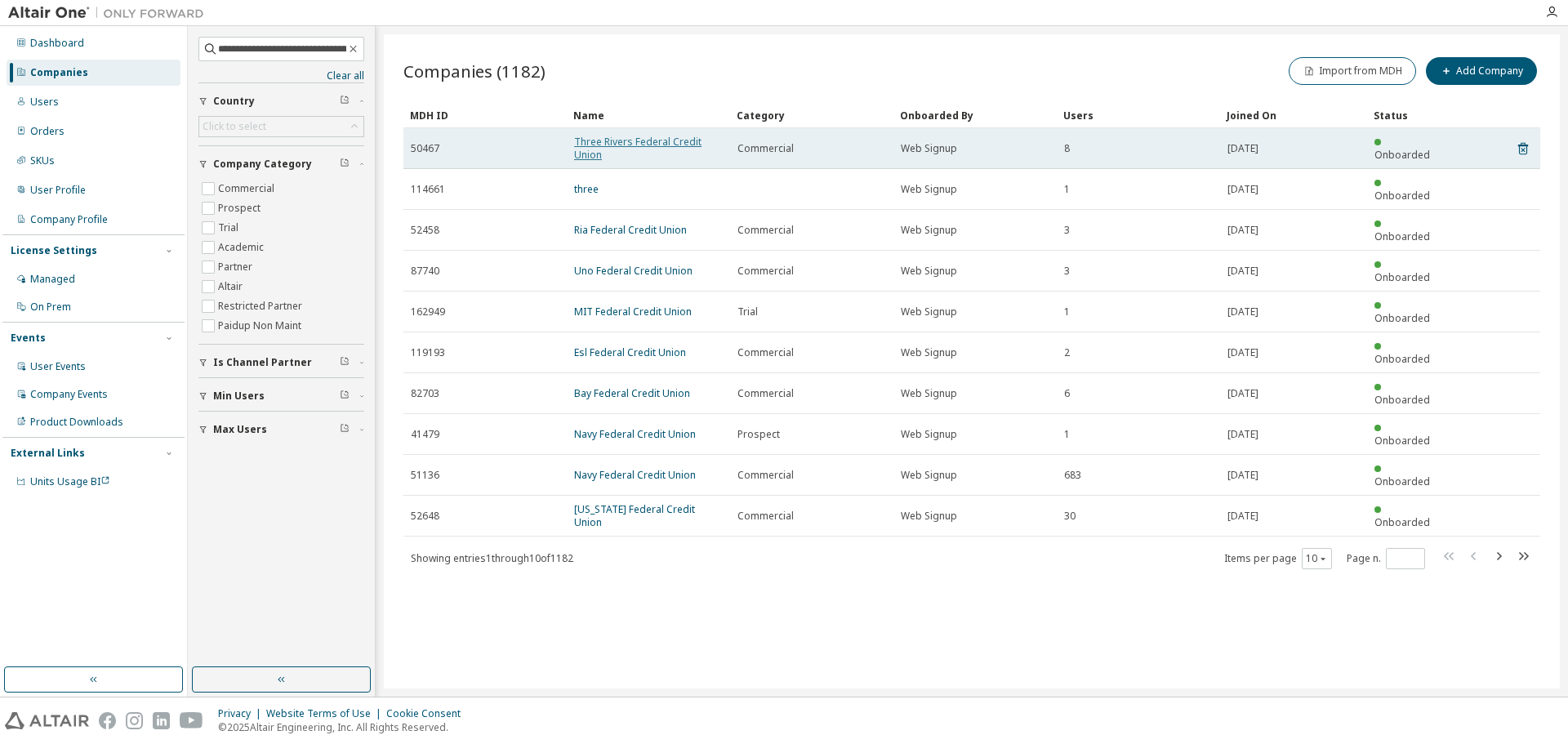
click at [607, 145] on link "Three Rivers Federal Credit Union" at bounding box center [638, 148] width 128 height 27
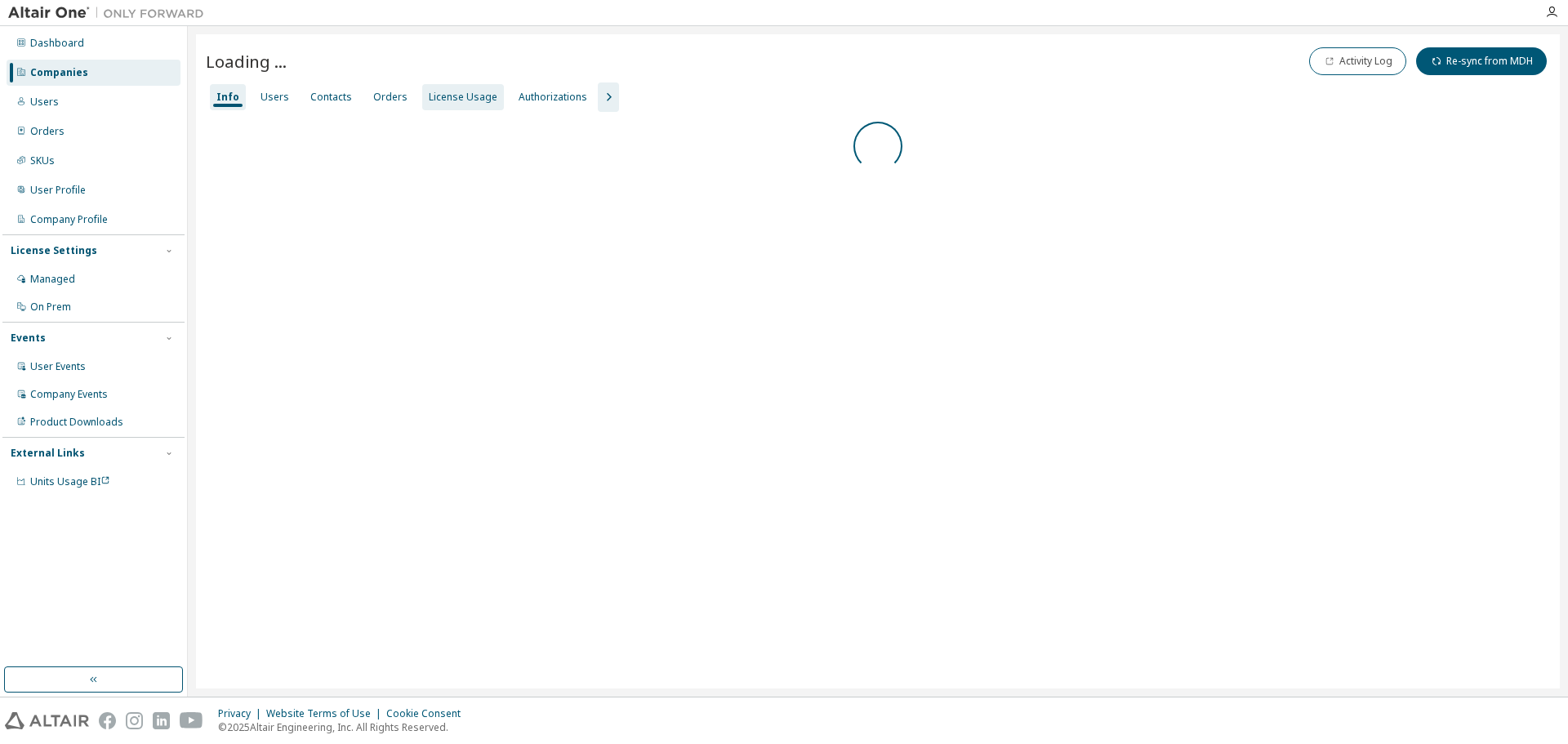
click at [444, 94] on div "License Usage" at bounding box center [463, 98] width 68 height 13
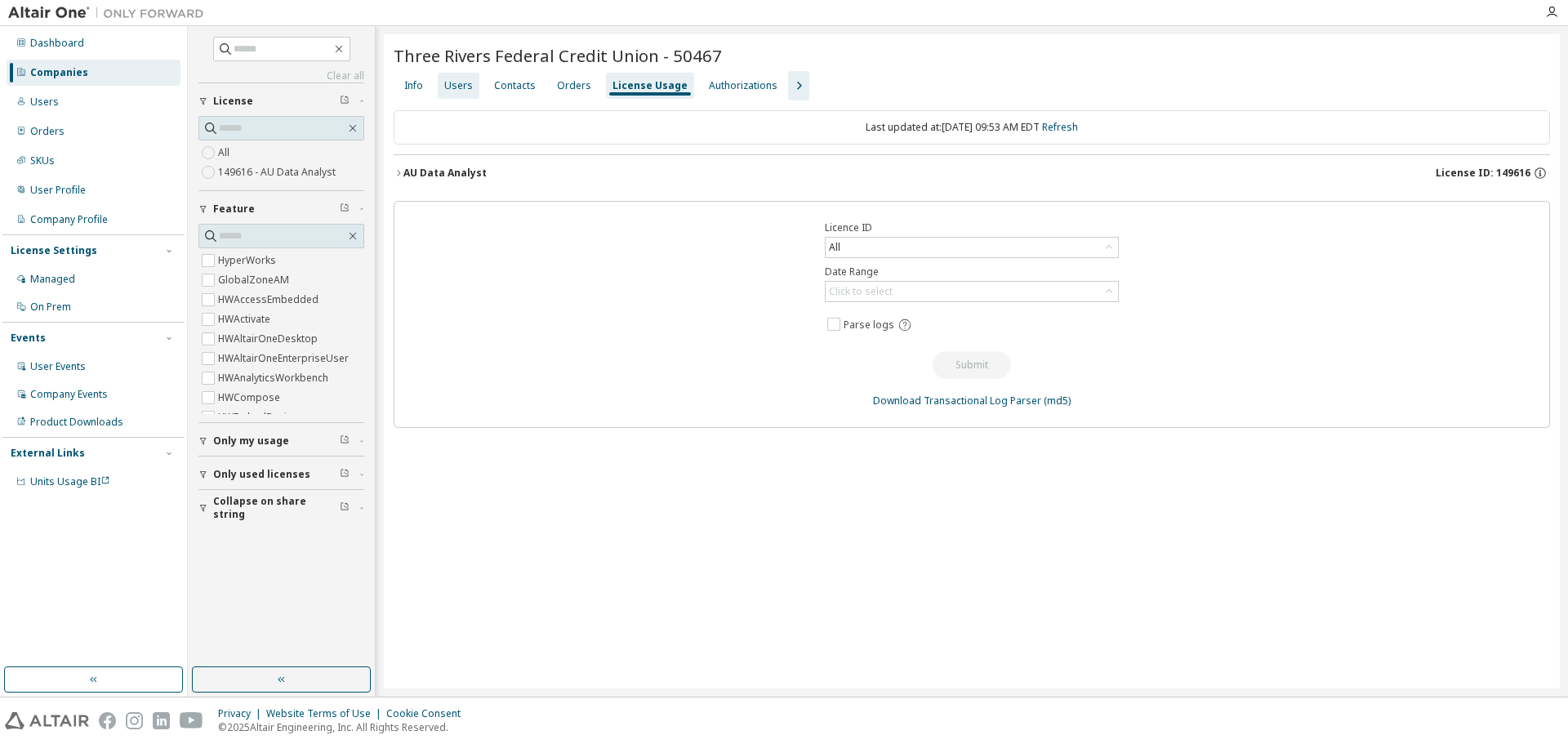
click at [469, 91] on div "Users" at bounding box center [458, 86] width 28 height 13
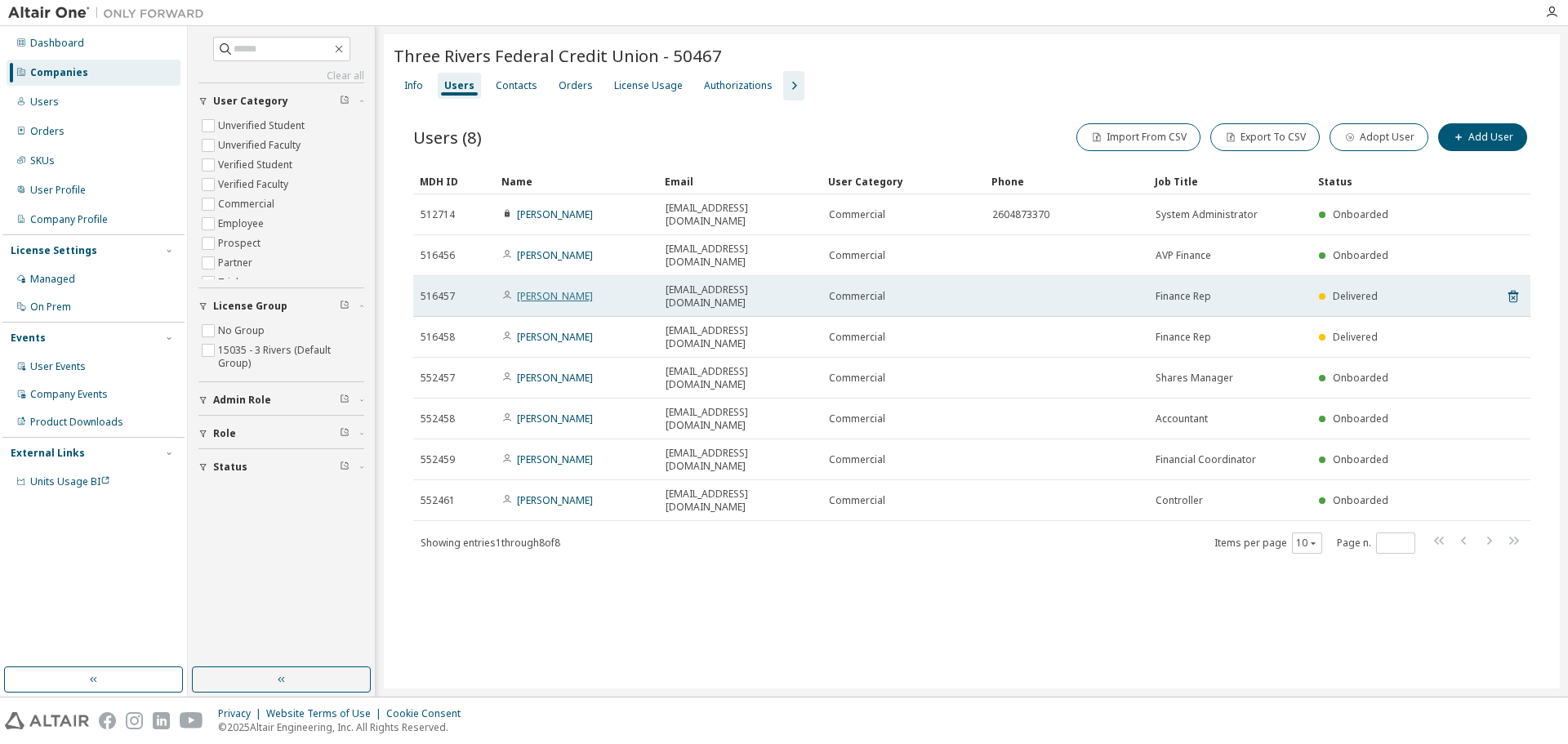
click at [542, 289] on link "[PERSON_NAME]" at bounding box center [554, 296] width 76 height 14
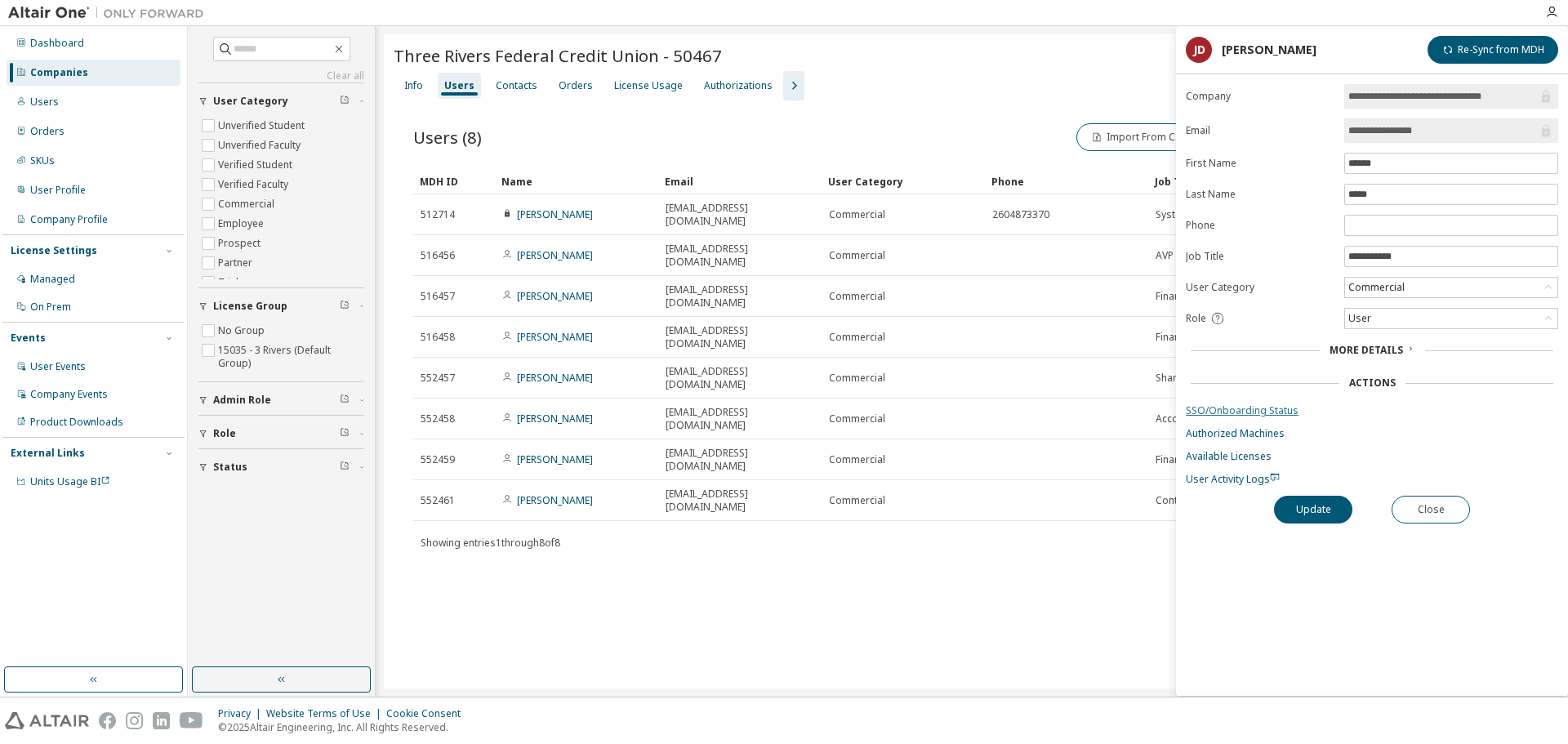
click at [1271, 411] on link "SSO/Onboarding Status" at bounding box center [1372, 411] width 372 height 13
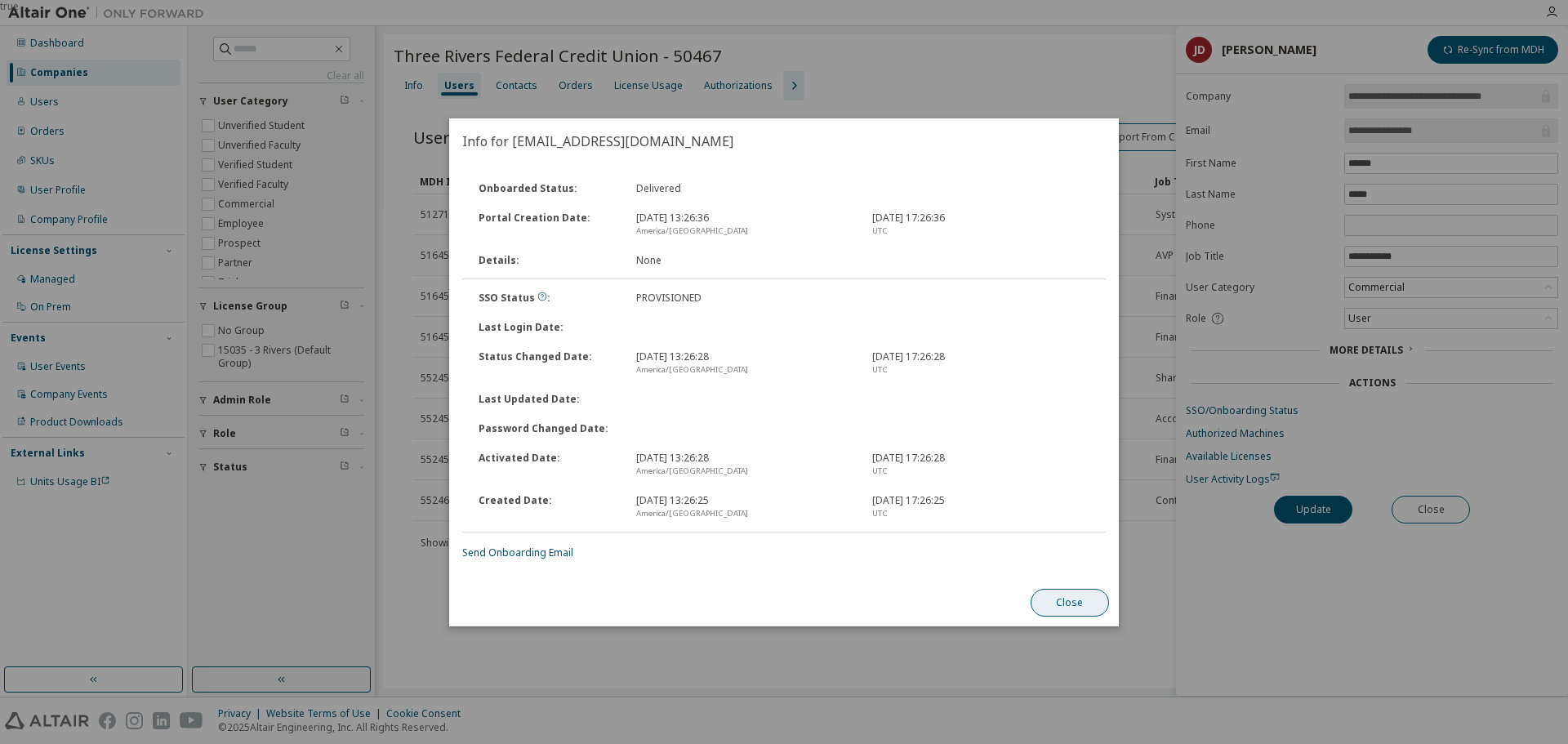
click at [1070, 601] on button "Close" at bounding box center [1070, 602] width 78 height 28
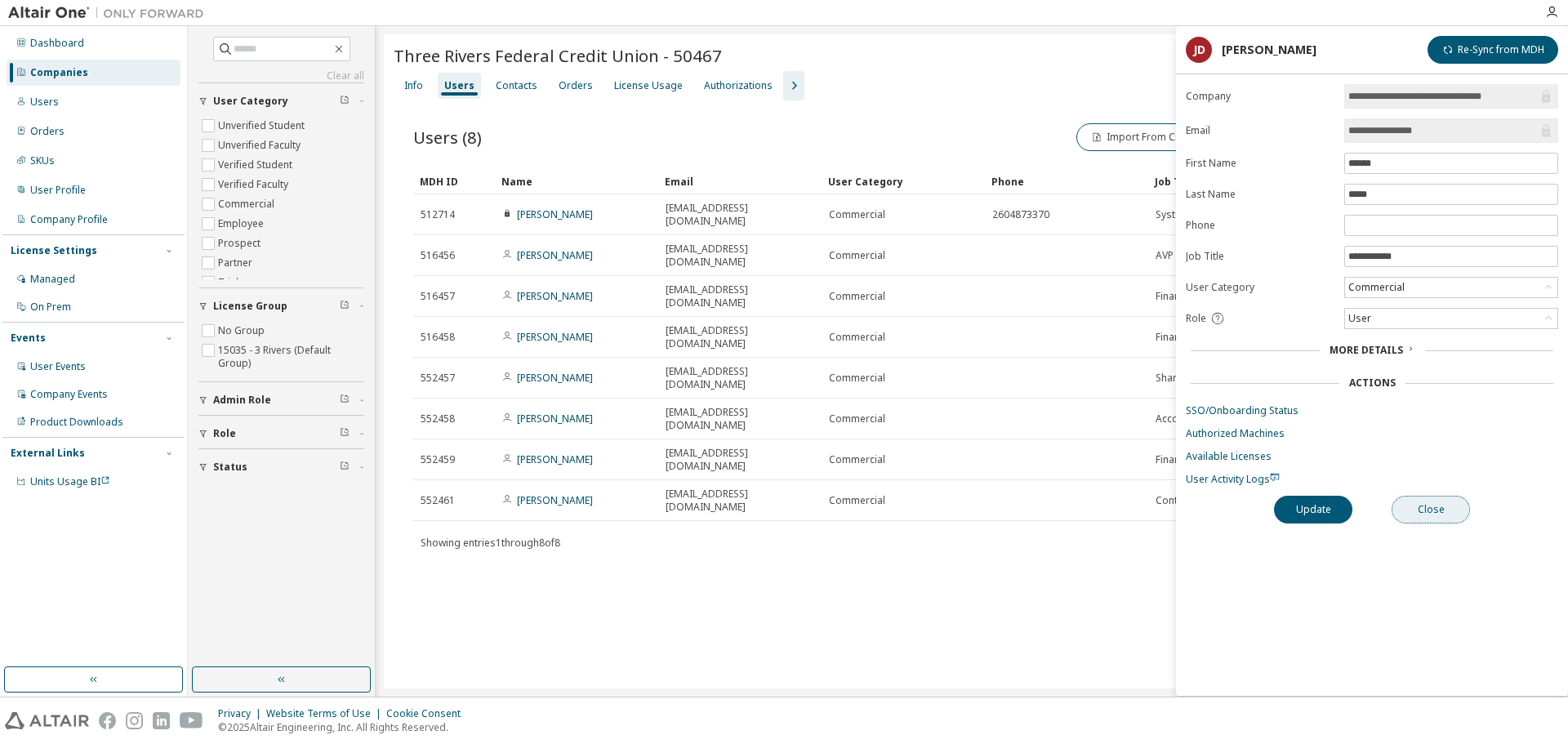
click at [1419, 513] on button "Close" at bounding box center [1431, 509] width 78 height 28
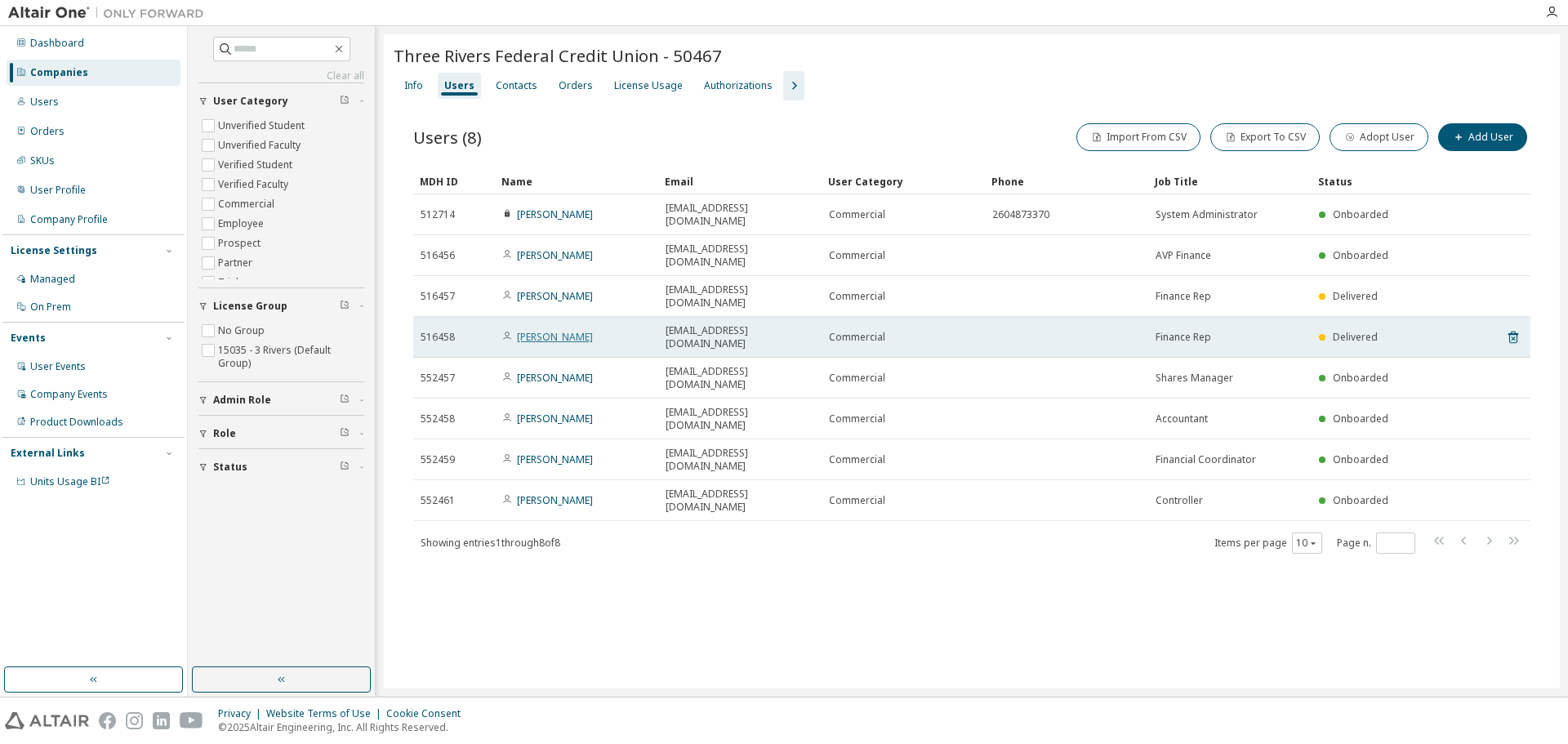
click at [552, 330] on link "[PERSON_NAME]" at bounding box center [554, 337] width 76 height 14
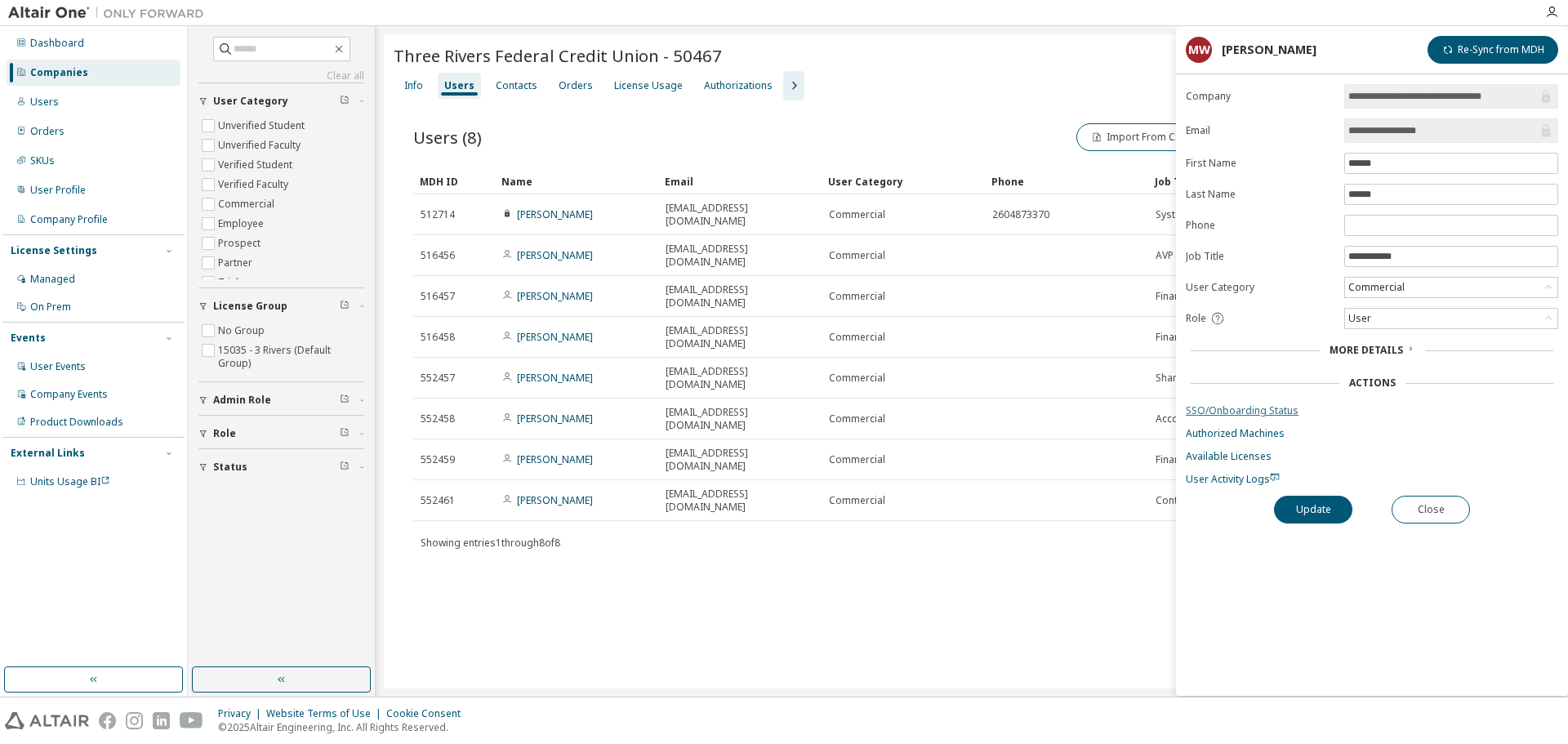
click at [1268, 408] on link "SSO/Onboarding Status" at bounding box center [1372, 411] width 372 height 13
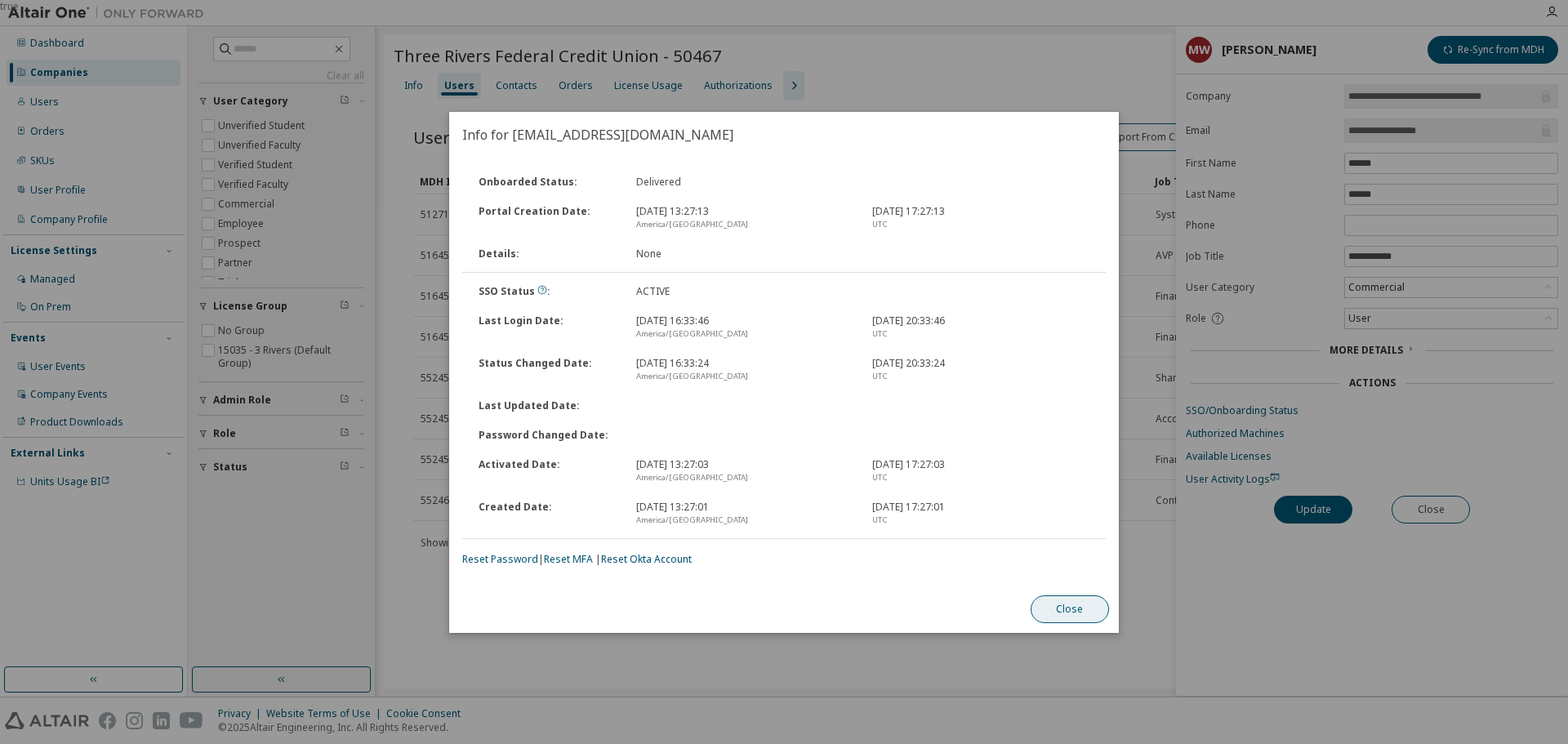
click at [1061, 612] on button "Close" at bounding box center [1070, 609] width 78 height 28
